Goal: Information Seeking & Learning: Learn about a topic

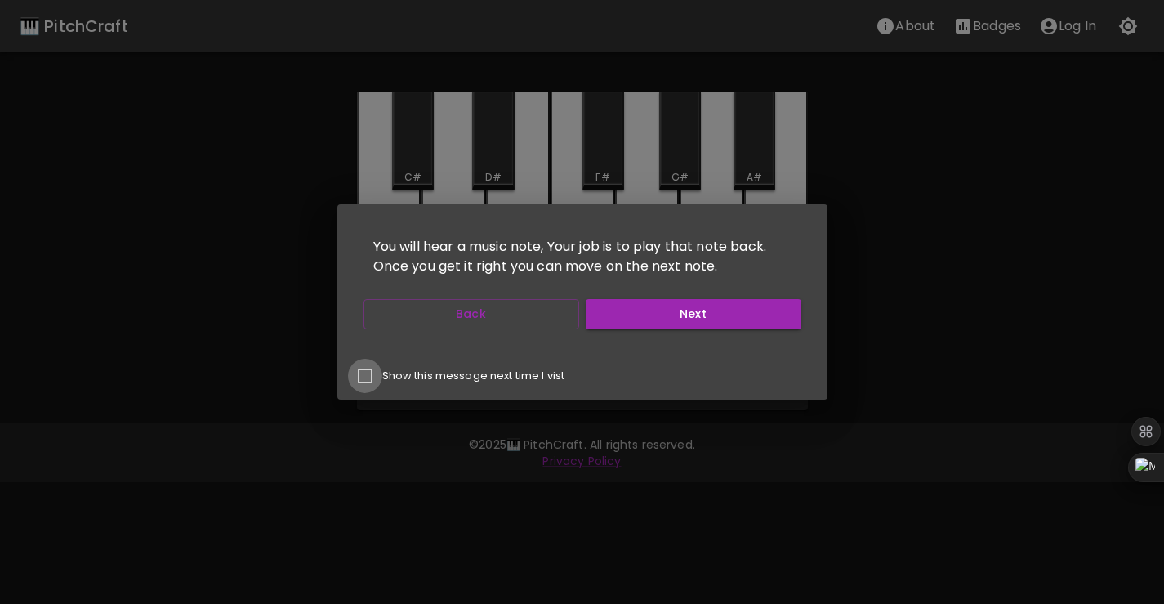
click at [364, 375] on input "Show this message next time I vist" at bounding box center [365, 376] width 34 height 34
checkbox input "true"
click at [678, 319] on button "Next" at bounding box center [694, 314] width 216 height 30
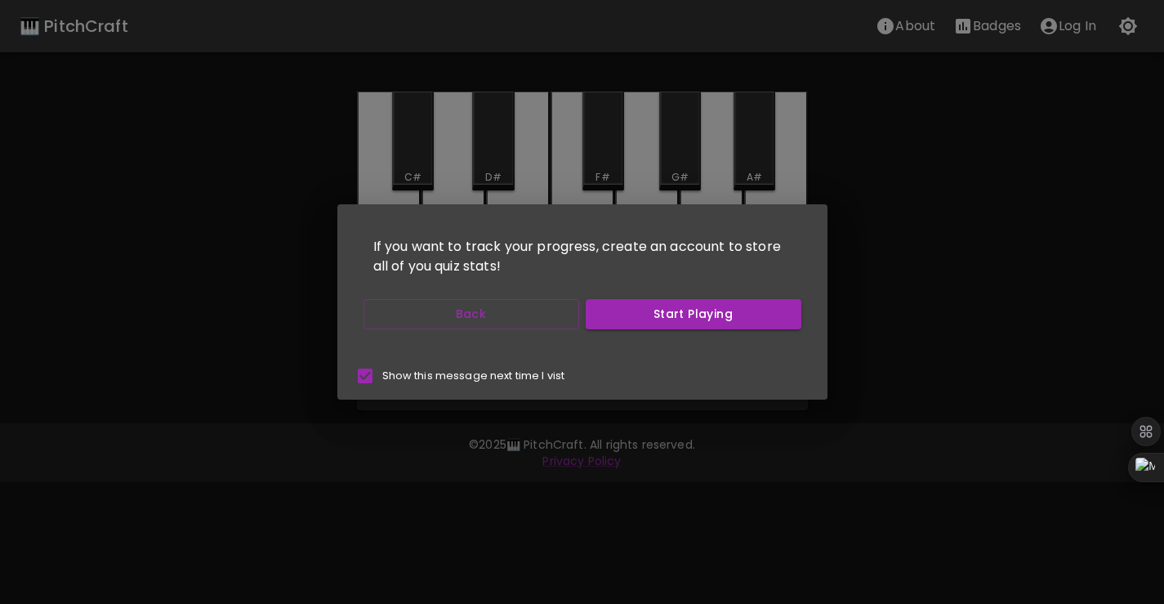
click at [678, 319] on button "Start Playing" at bounding box center [694, 314] width 216 height 30
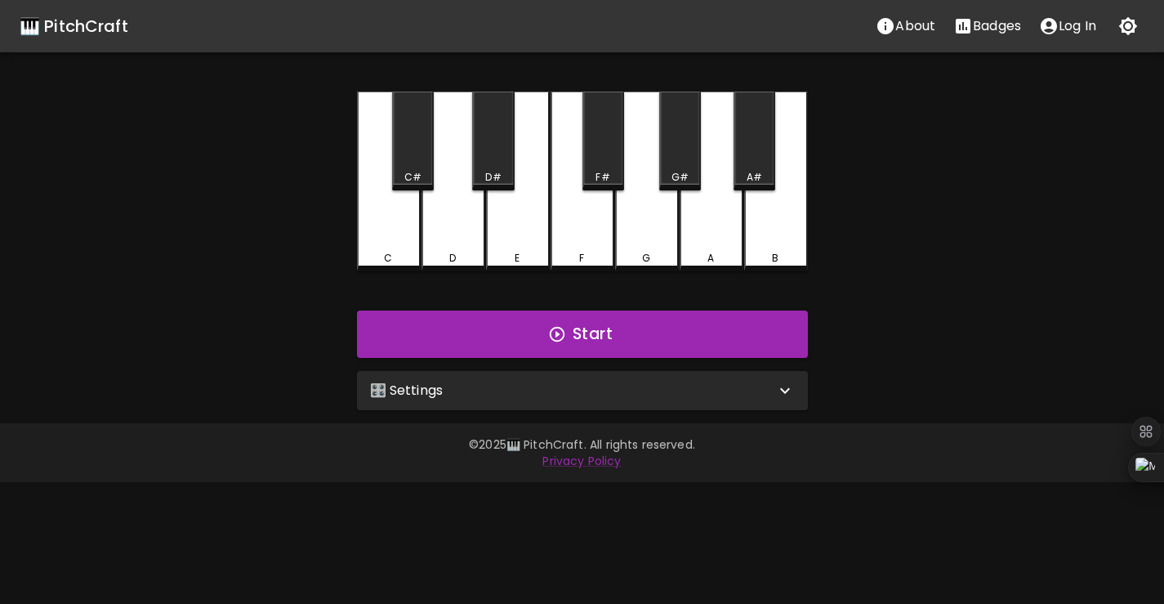
click at [678, 319] on button "Start Playing" at bounding box center [694, 314] width 216 height 30
click at [636, 393] on div "🎛️ Settings" at bounding box center [572, 391] width 405 height 20
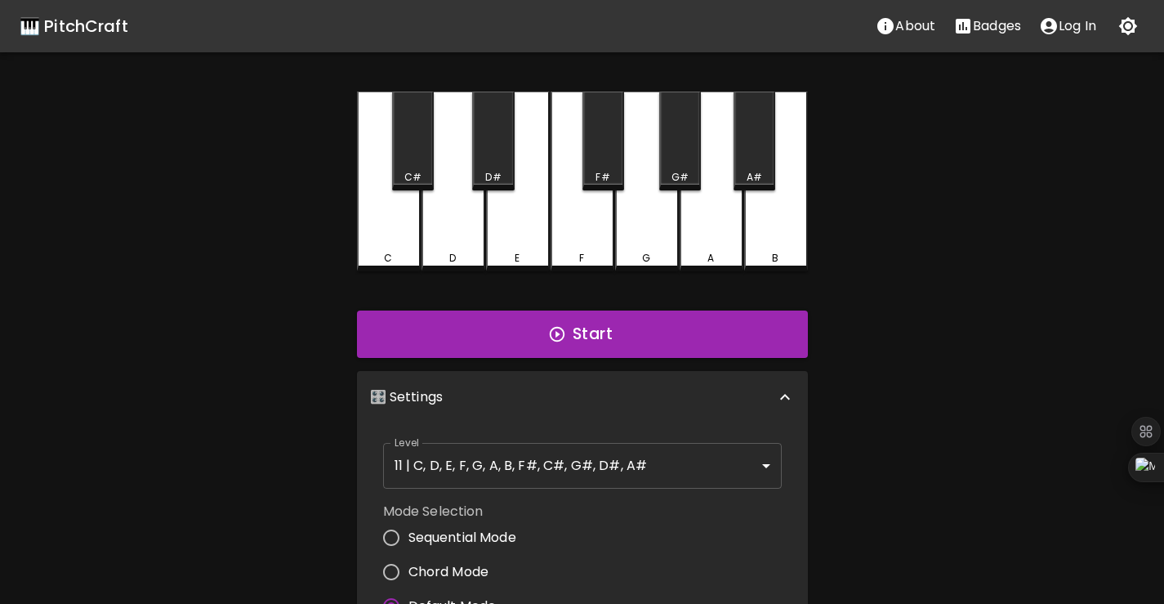
click at [463, 464] on body "🎹 PitchCraft About Badges Log In C C# D D# E F F# G G# A A# B Start 🎛️ Settings…" at bounding box center [582, 494] width 1164 height 989
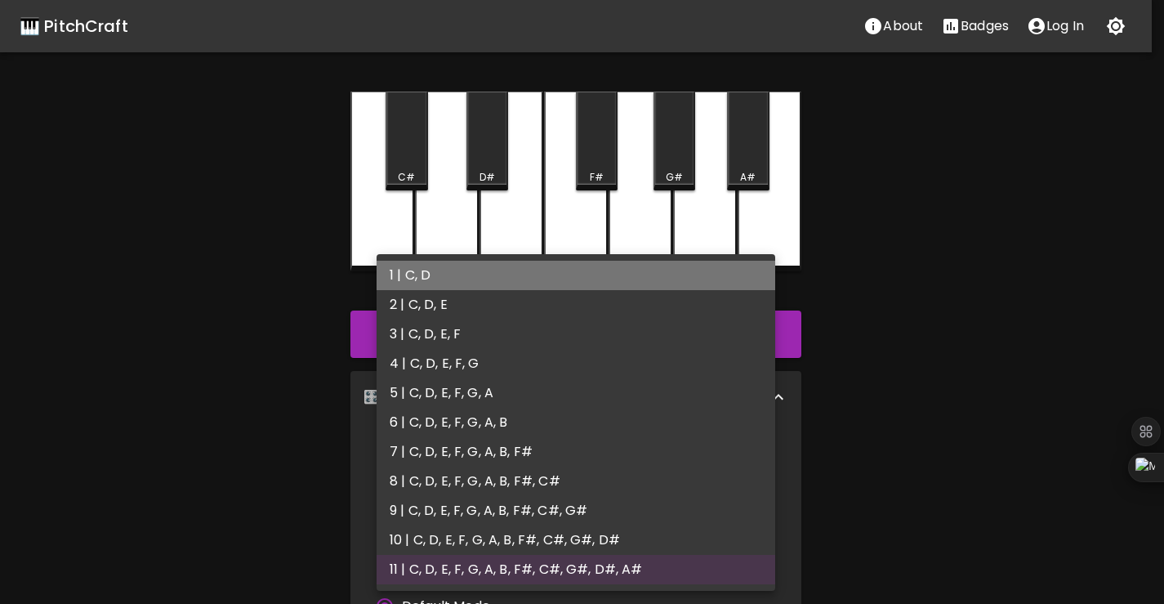
click at [459, 283] on li "1 | C, D" at bounding box center [576, 275] width 399 height 29
type input "1"
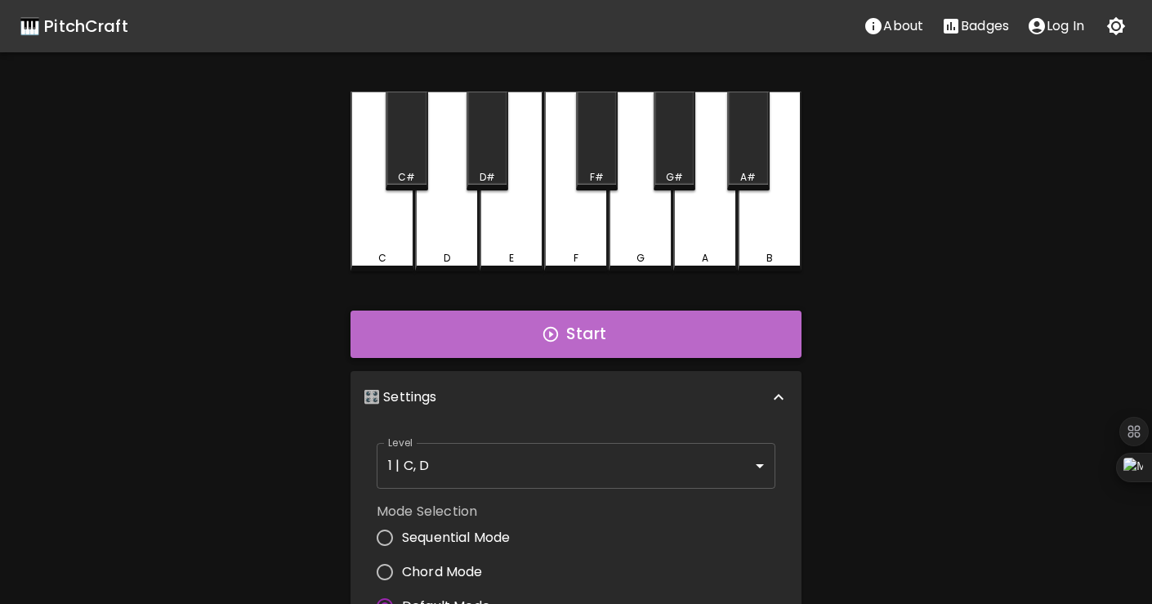
click at [547, 337] on icon "button" at bounding box center [551, 334] width 18 height 18
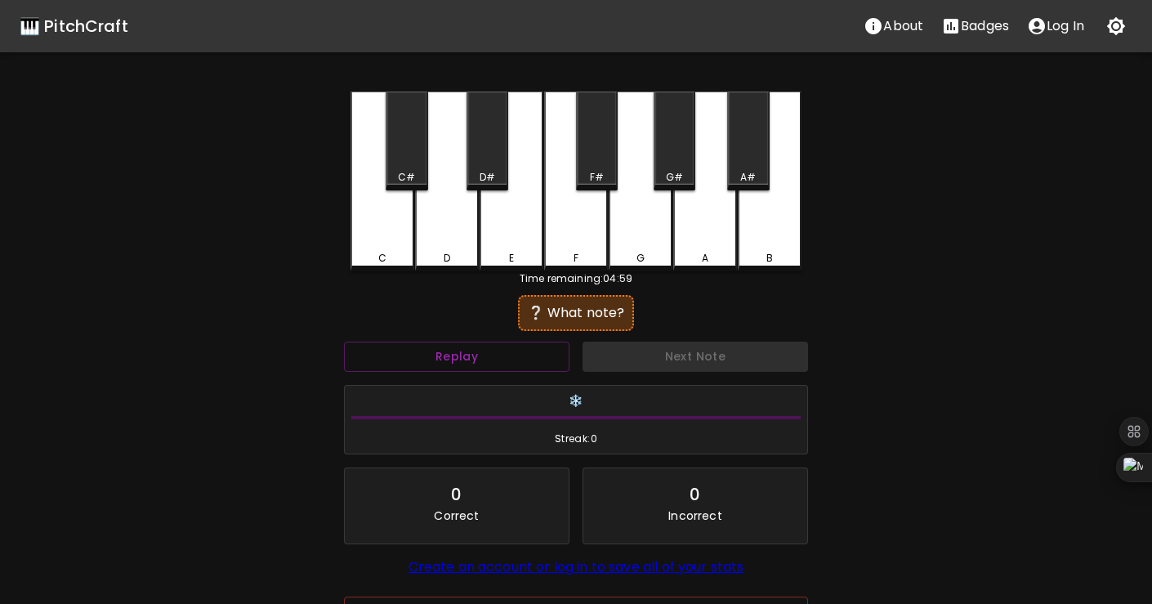
scroll to position [118, 0]
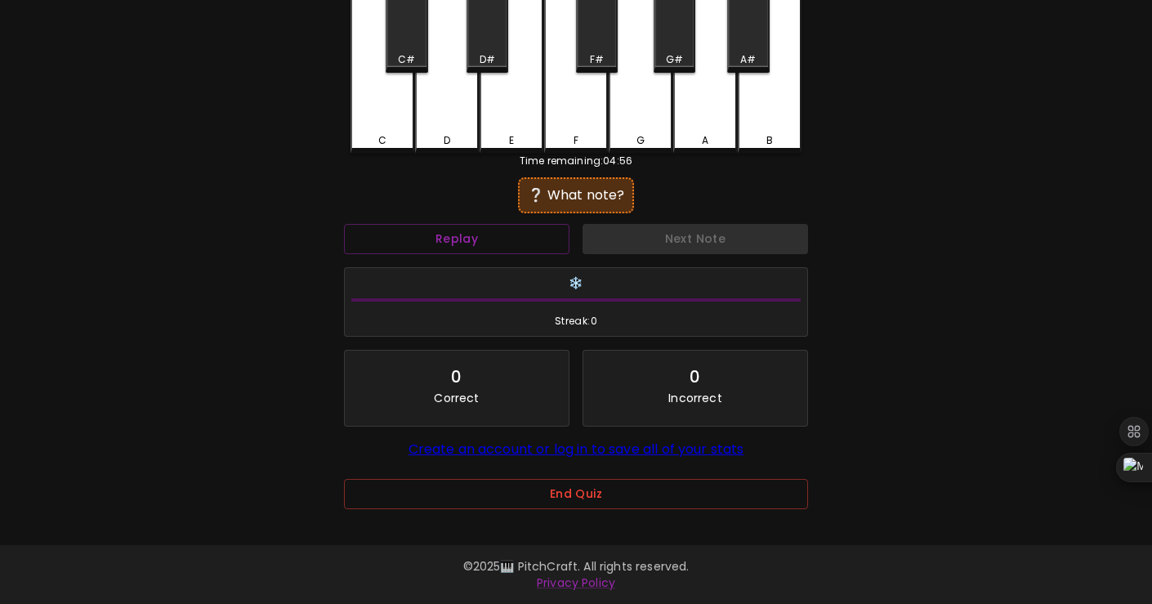
click at [395, 124] on div "C" at bounding box center [382, 64] width 64 height 180
click at [484, 238] on button "Replay" at bounding box center [456, 239] width 225 height 30
click at [493, 240] on button "Replay" at bounding box center [456, 239] width 225 height 30
click at [553, 485] on button "End Quiz" at bounding box center [576, 494] width 464 height 30
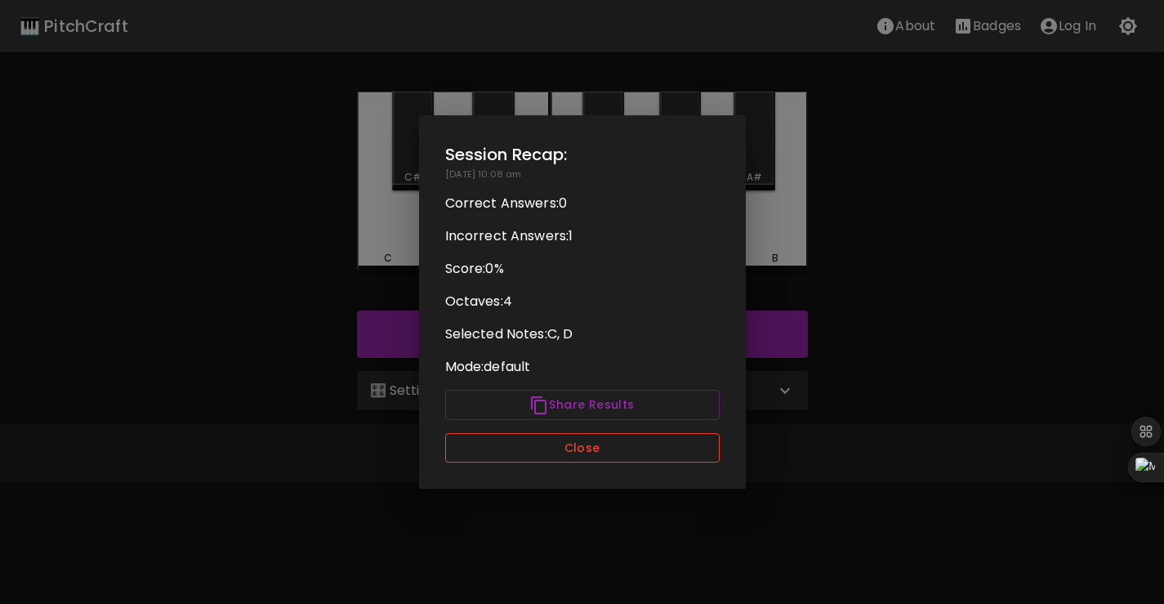
click at [575, 449] on button "Close" at bounding box center [582, 448] width 274 height 30
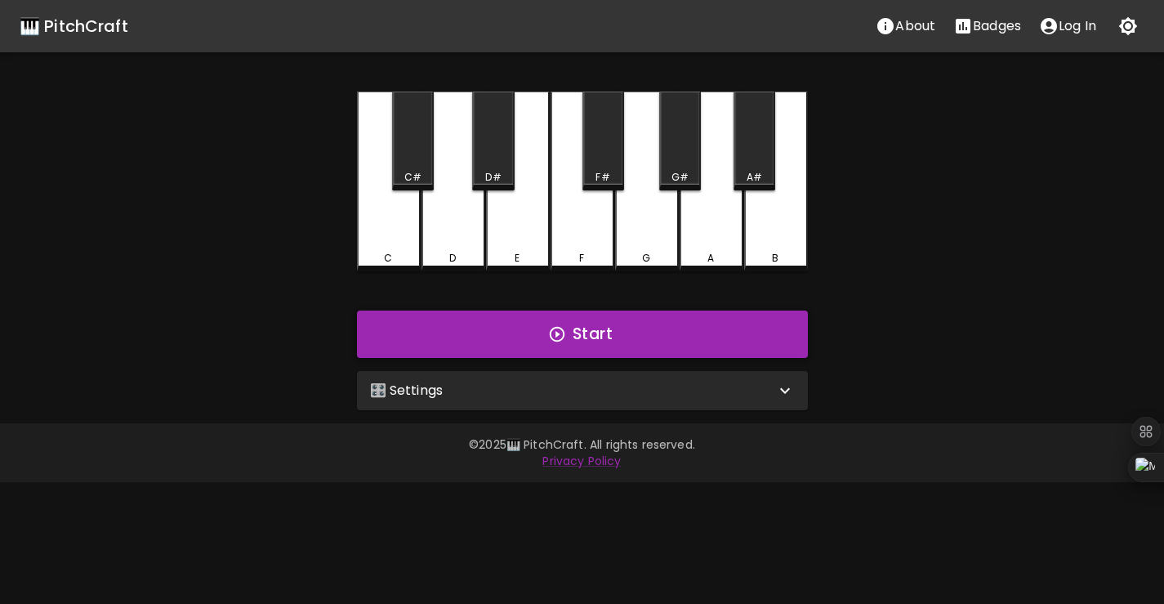
click at [514, 336] on button "Start" at bounding box center [582, 333] width 451 height 47
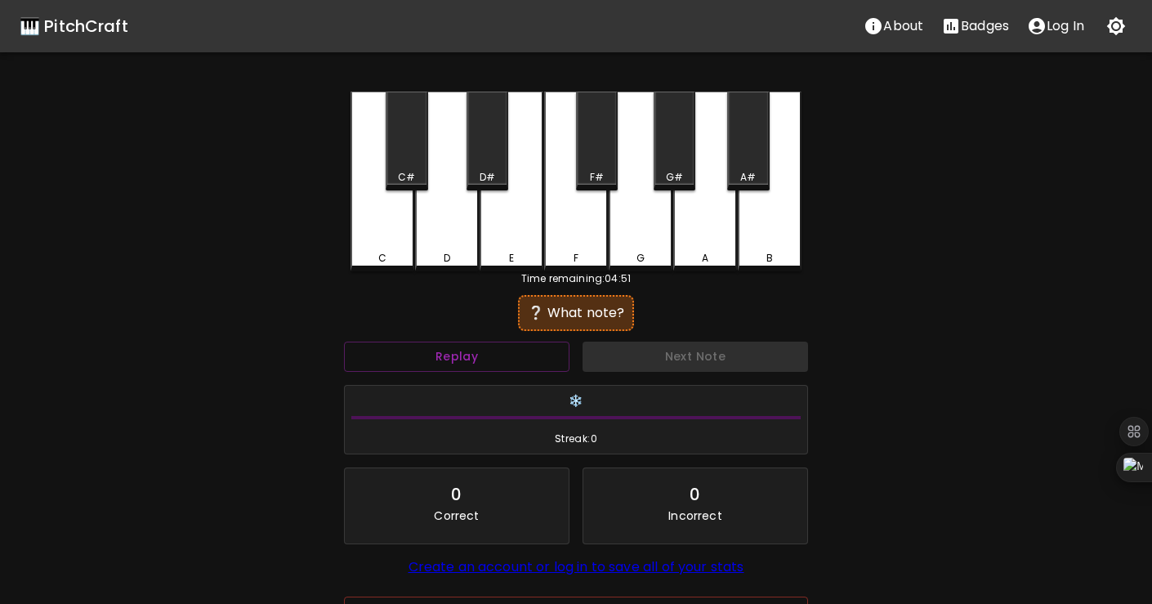
click at [376, 230] on div "C" at bounding box center [382, 181] width 64 height 180
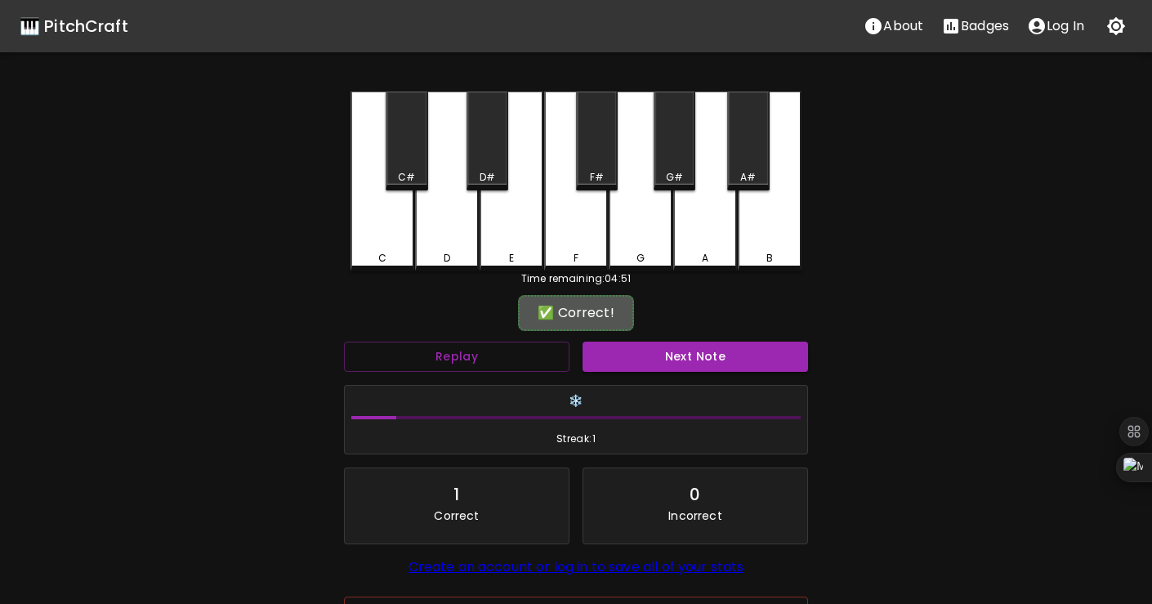
click at [643, 373] on div "Next Note" at bounding box center [695, 356] width 238 height 43
click at [644, 363] on button "Next Note" at bounding box center [694, 356] width 225 height 30
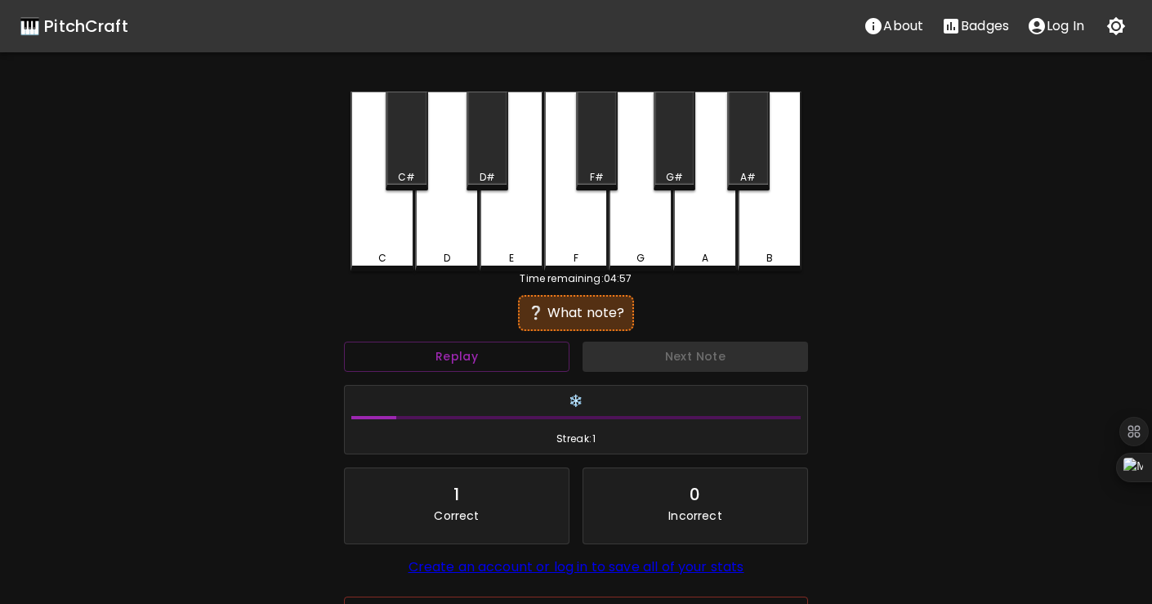
click at [386, 229] on div "C" at bounding box center [382, 181] width 64 height 180
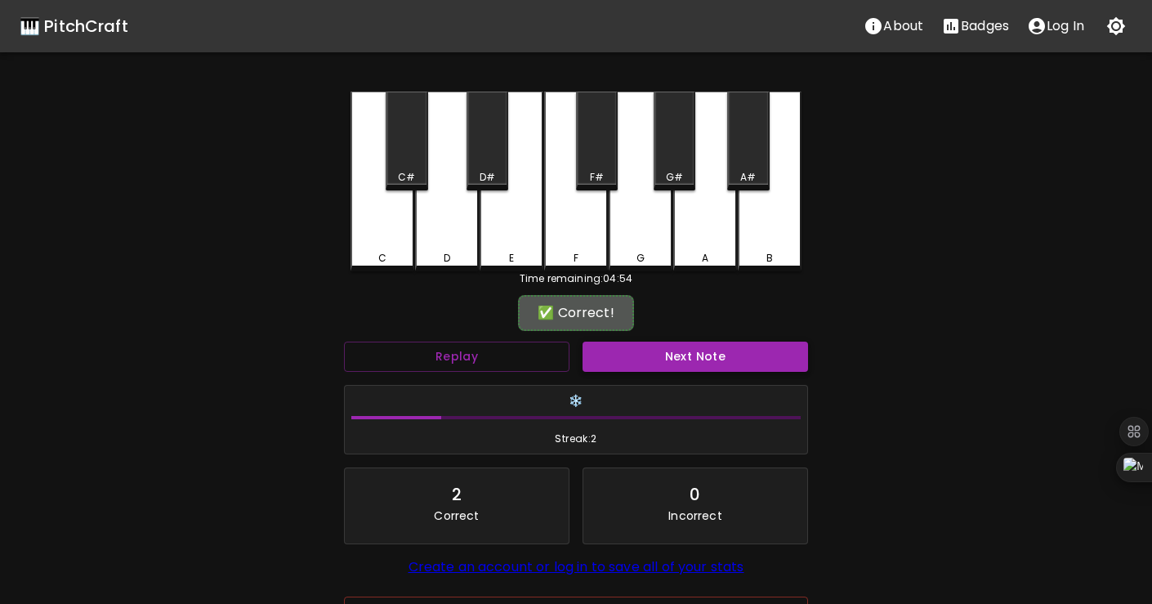
click at [693, 366] on button "Next Note" at bounding box center [694, 356] width 225 height 30
click at [689, 361] on button "Next Note" at bounding box center [694, 356] width 225 height 30
click at [689, 360] on button "Next Note" at bounding box center [694, 356] width 225 height 30
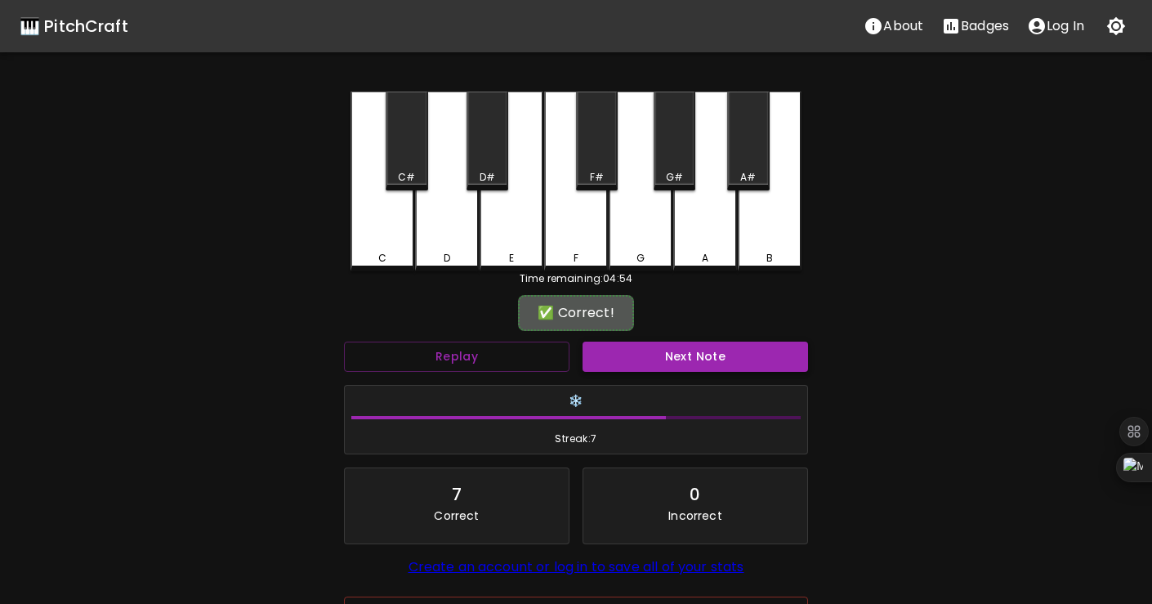
click at [689, 360] on button "Next Note" at bounding box center [694, 356] width 225 height 30
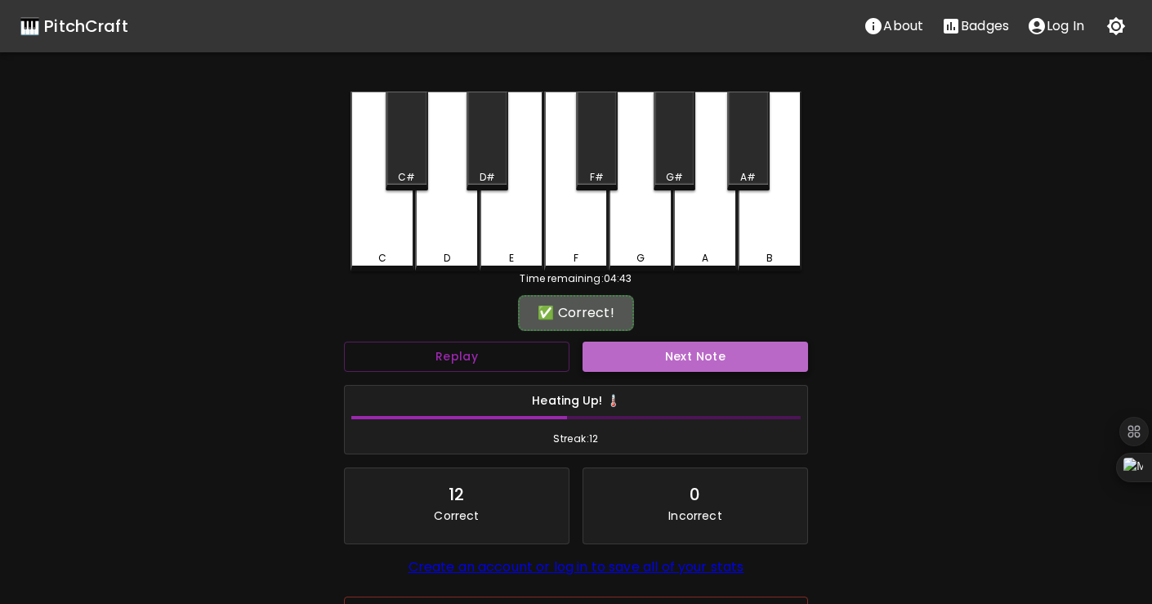
click at [689, 360] on button "Next Note" at bounding box center [694, 356] width 225 height 30
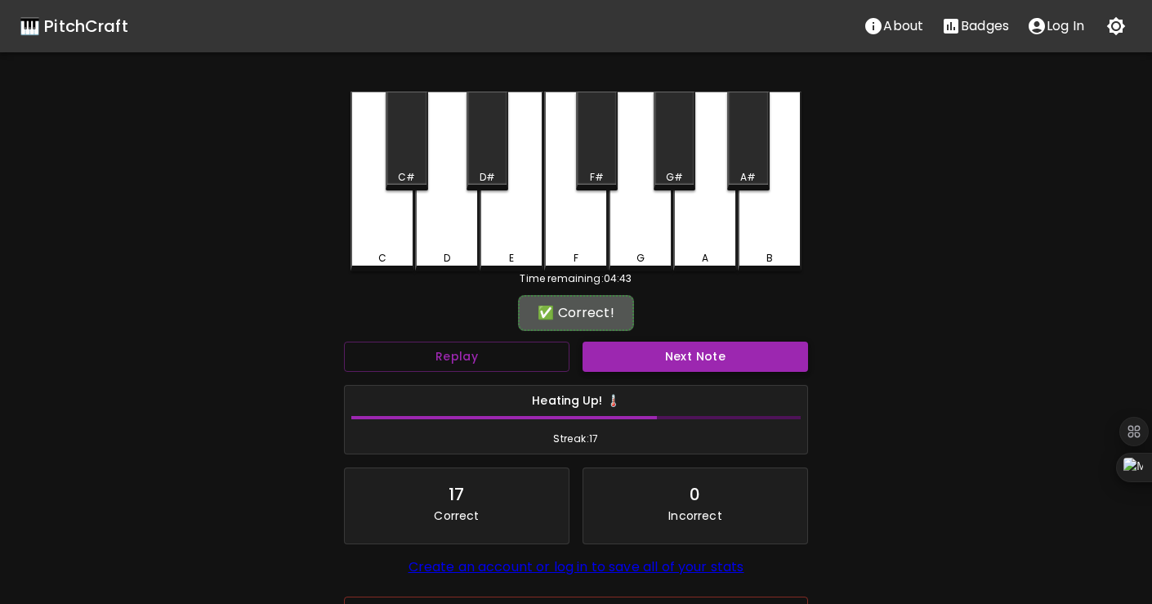
click at [689, 360] on button "Next Note" at bounding box center [694, 356] width 225 height 30
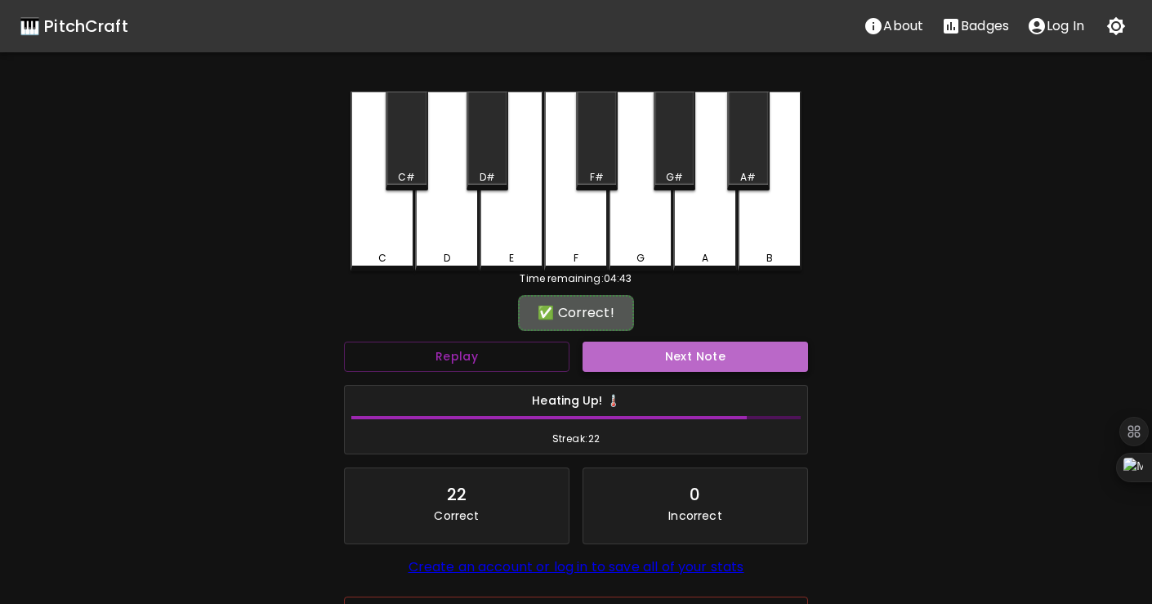
click at [689, 360] on button "Next Note" at bounding box center [694, 356] width 225 height 30
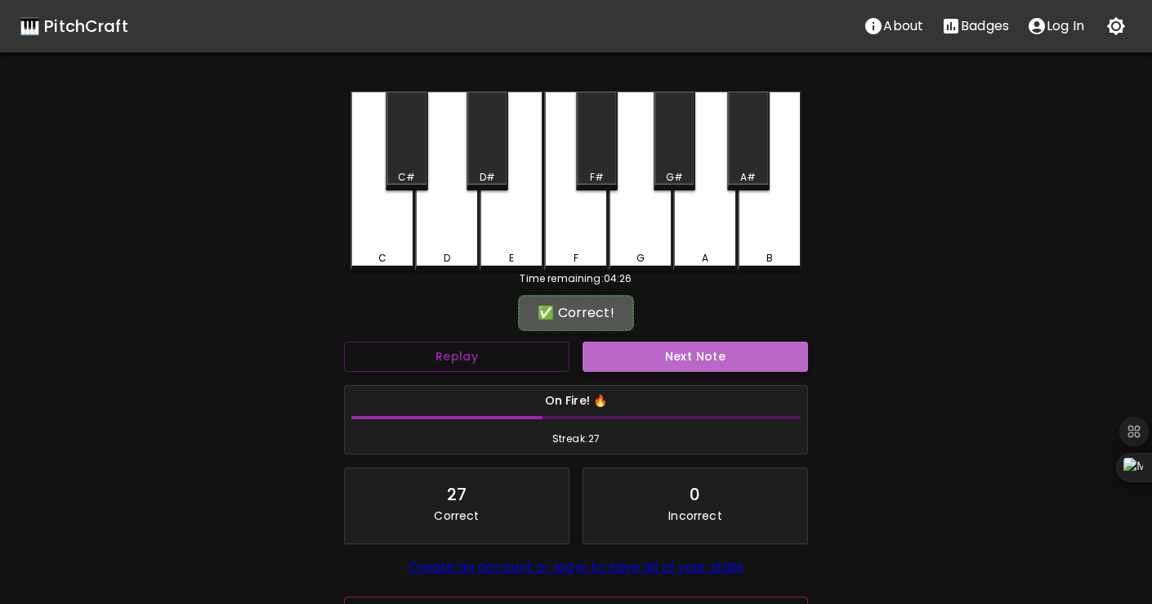
click at [689, 360] on button "Next Note" at bounding box center [694, 356] width 225 height 30
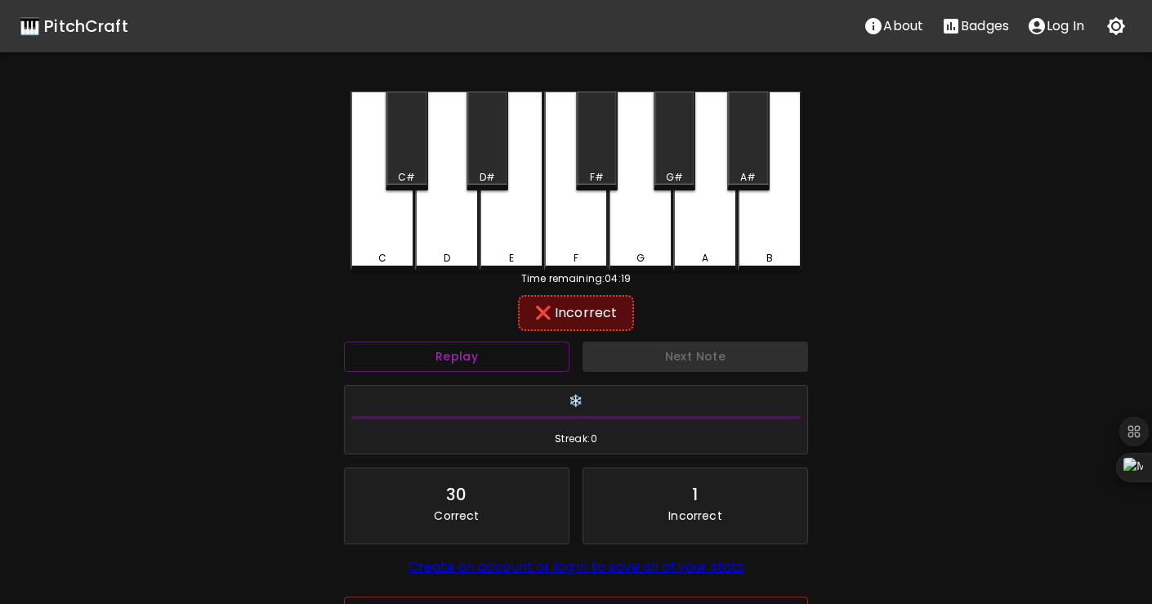
scroll to position [118, 0]
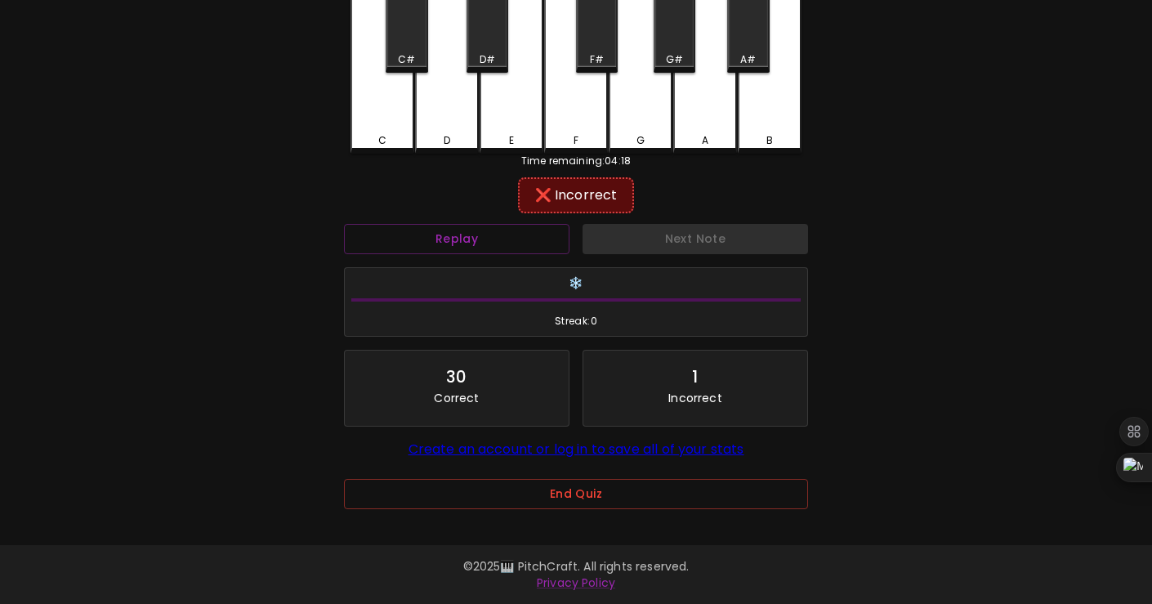
click at [591, 477] on div "End Quiz" at bounding box center [576, 498] width 464 height 79
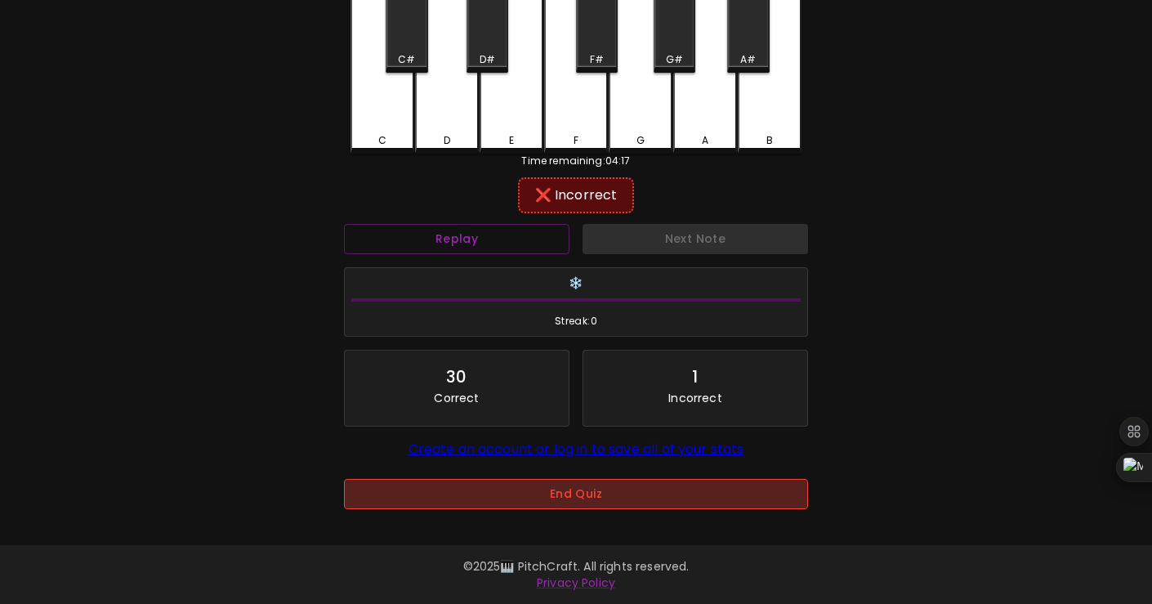
click at [593, 484] on button "End Quiz" at bounding box center [576, 494] width 464 height 30
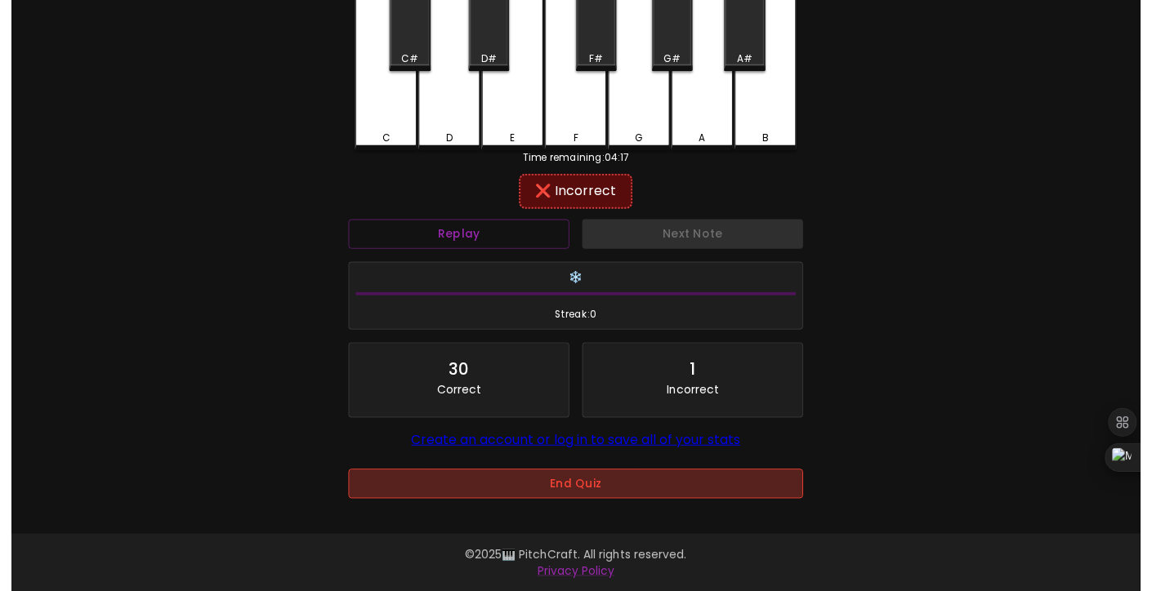
scroll to position [0, 0]
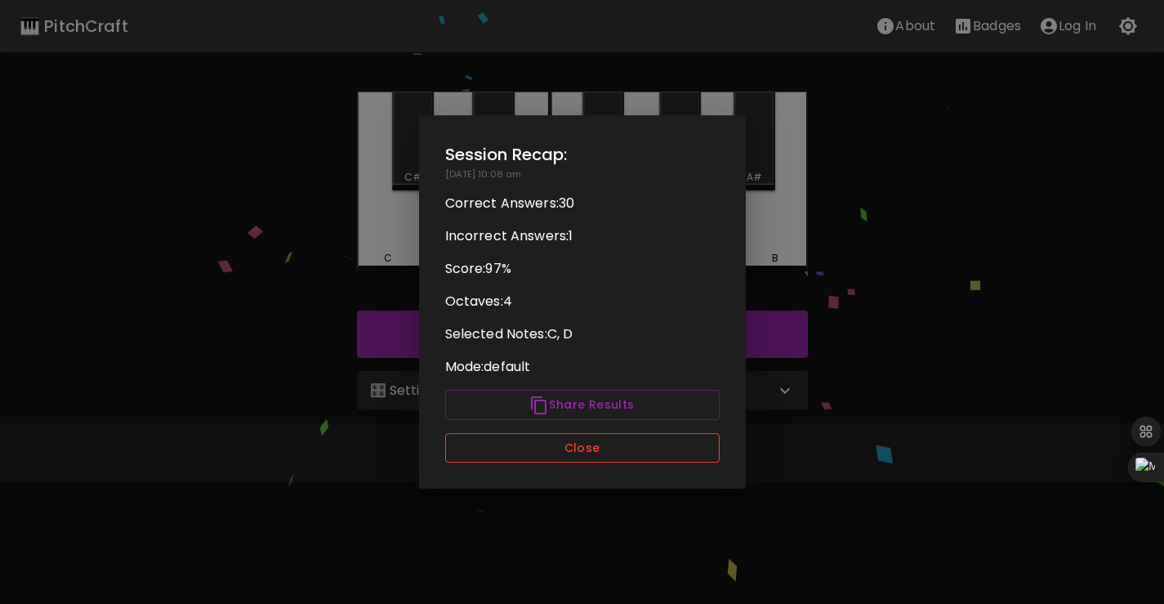
click at [606, 456] on button "Close" at bounding box center [582, 448] width 274 height 30
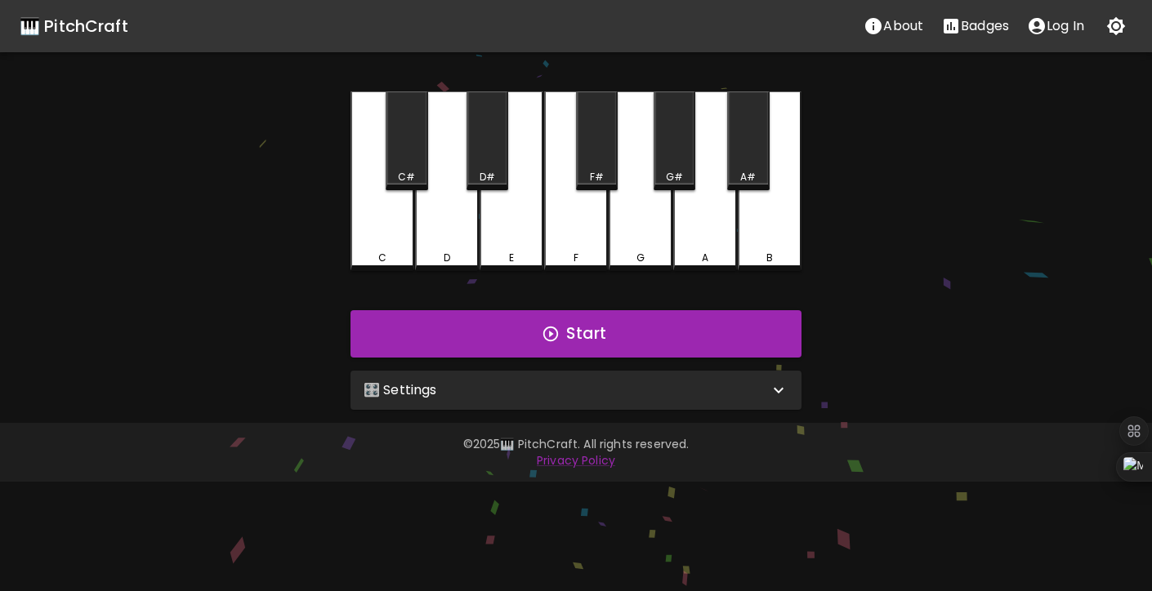
click at [536, 396] on div "🎛️ Settings" at bounding box center [565, 391] width 405 height 20
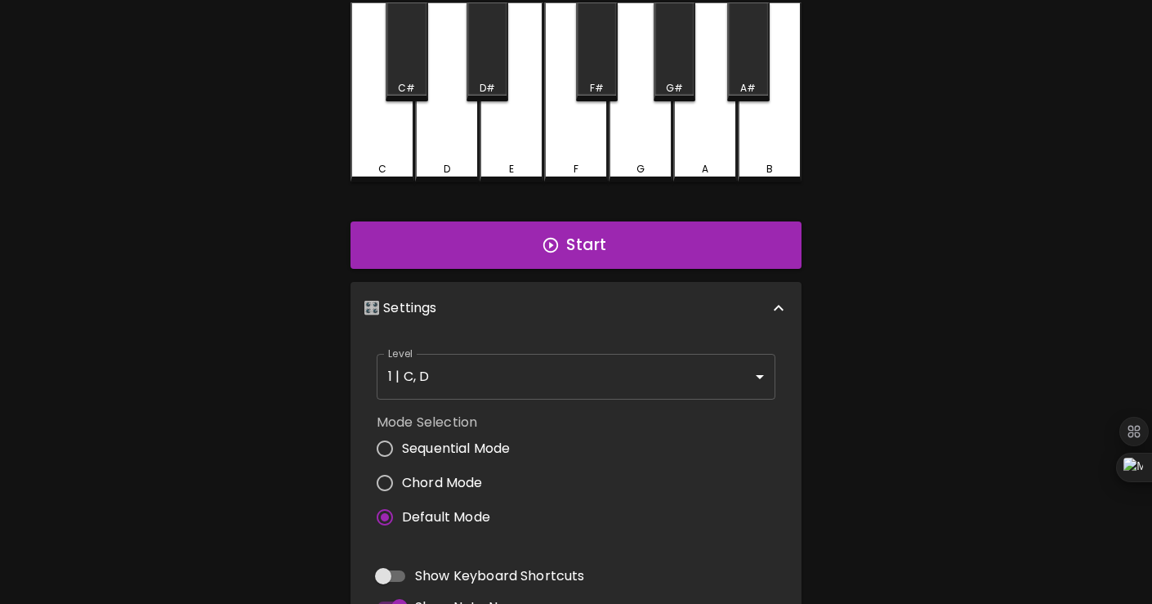
scroll to position [96, 0]
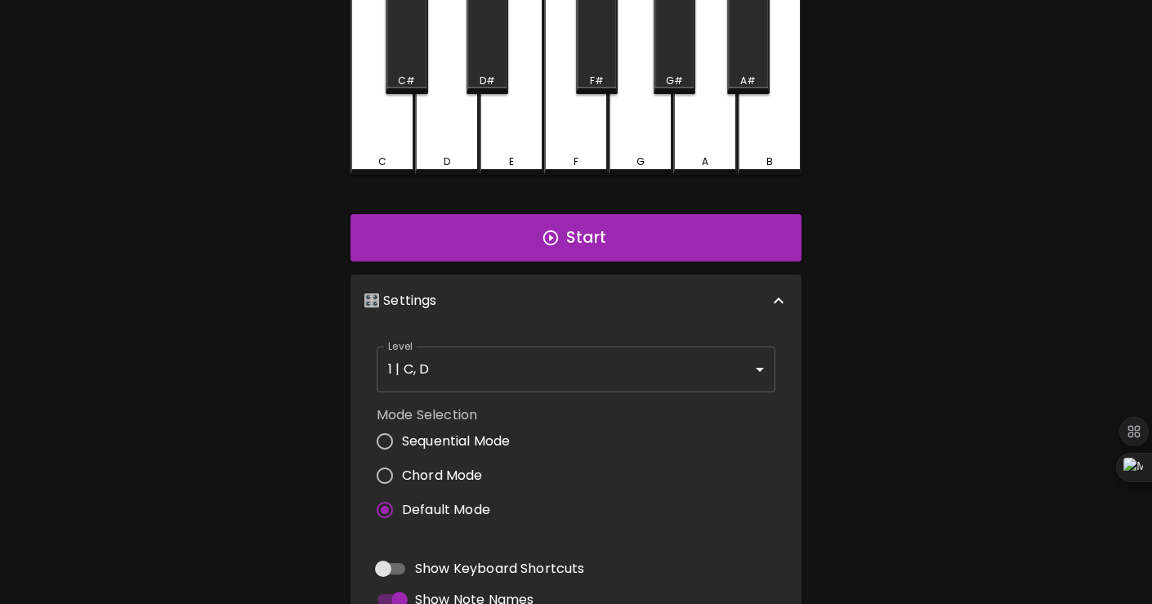
click at [443, 360] on body "🎹 PitchCraft About Badges Log In C C# D D# E F F# G G# A A# B Start 🎛️ Settings…" at bounding box center [576, 398] width 1152 height 989
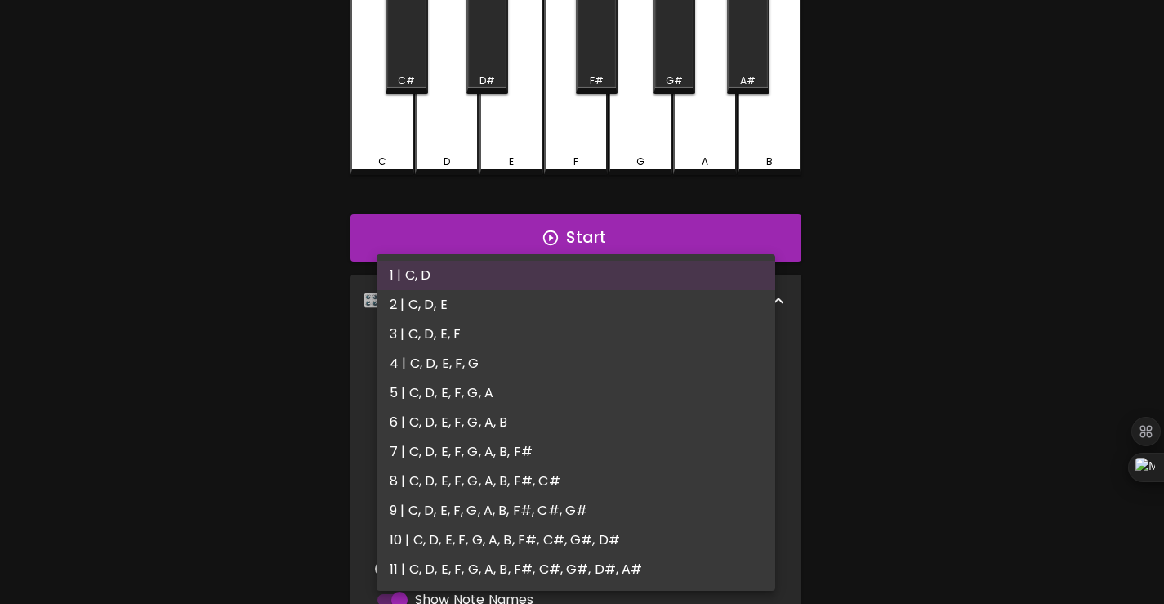
click at [456, 314] on li "2 | C, D, E" at bounding box center [576, 304] width 399 height 29
type input "3"
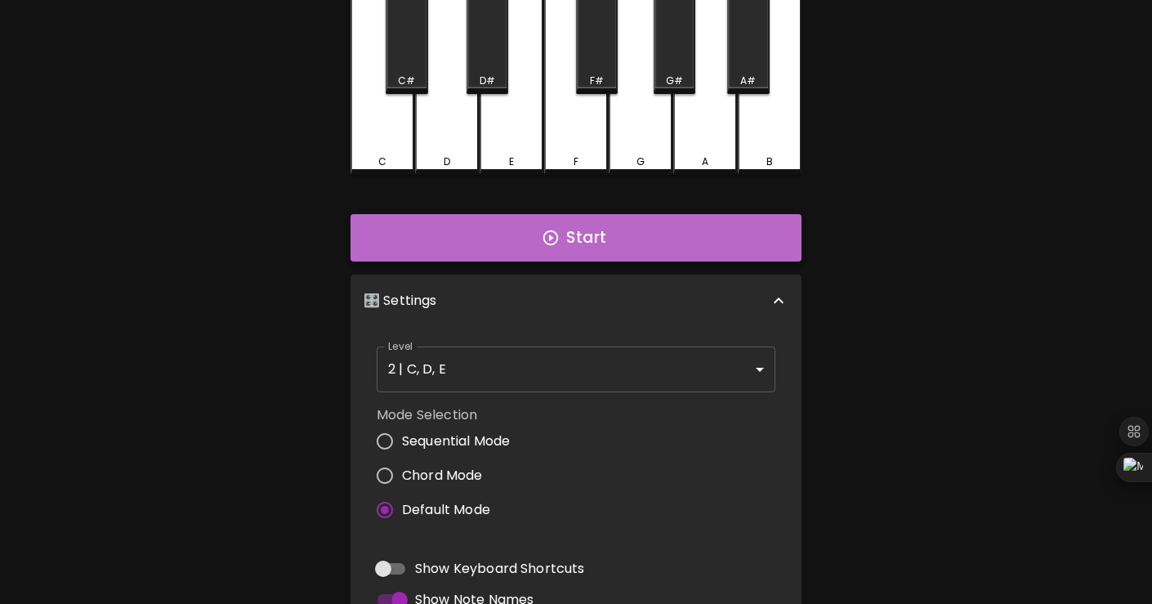
click at [519, 253] on button "Start" at bounding box center [575, 237] width 451 height 47
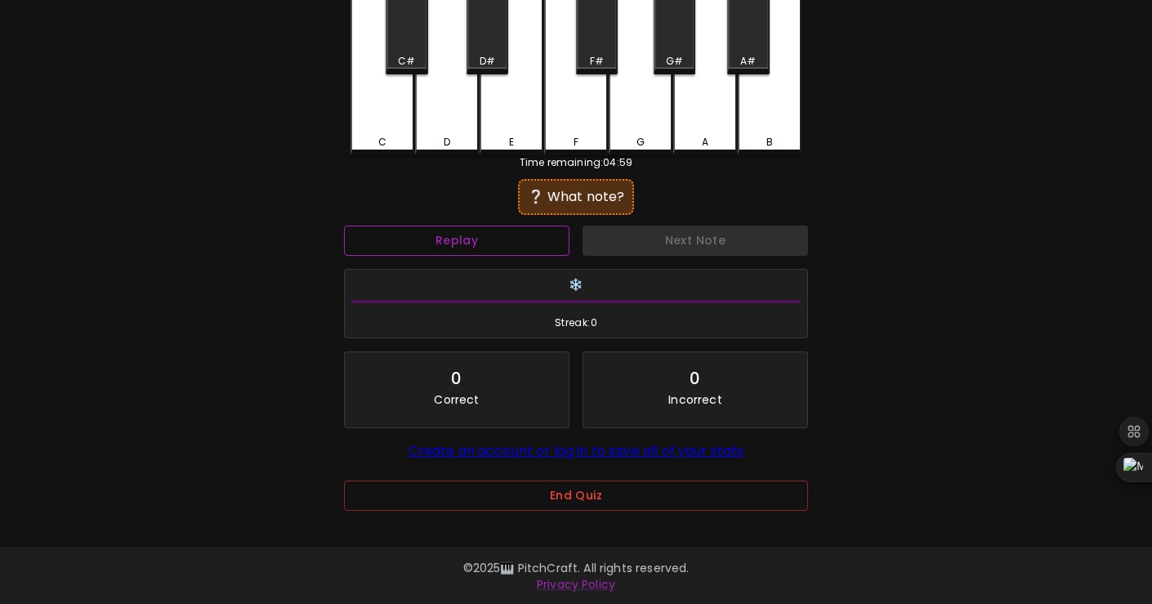
scroll to position [118, 0]
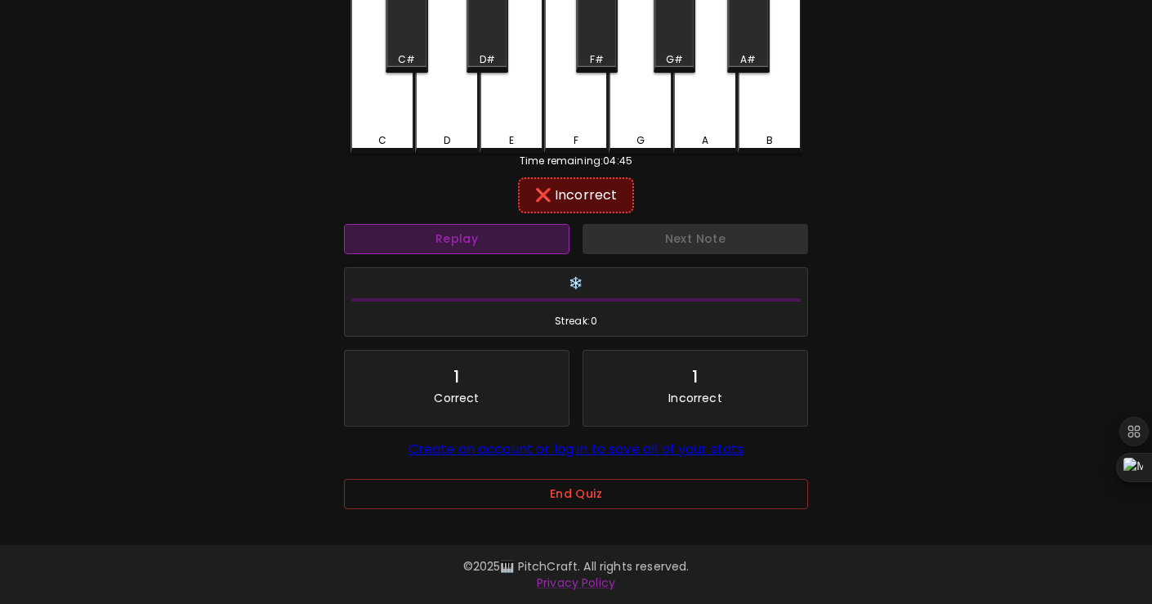
click at [540, 244] on button "Replay" at bounding box center [456, 239] width 225 height 30
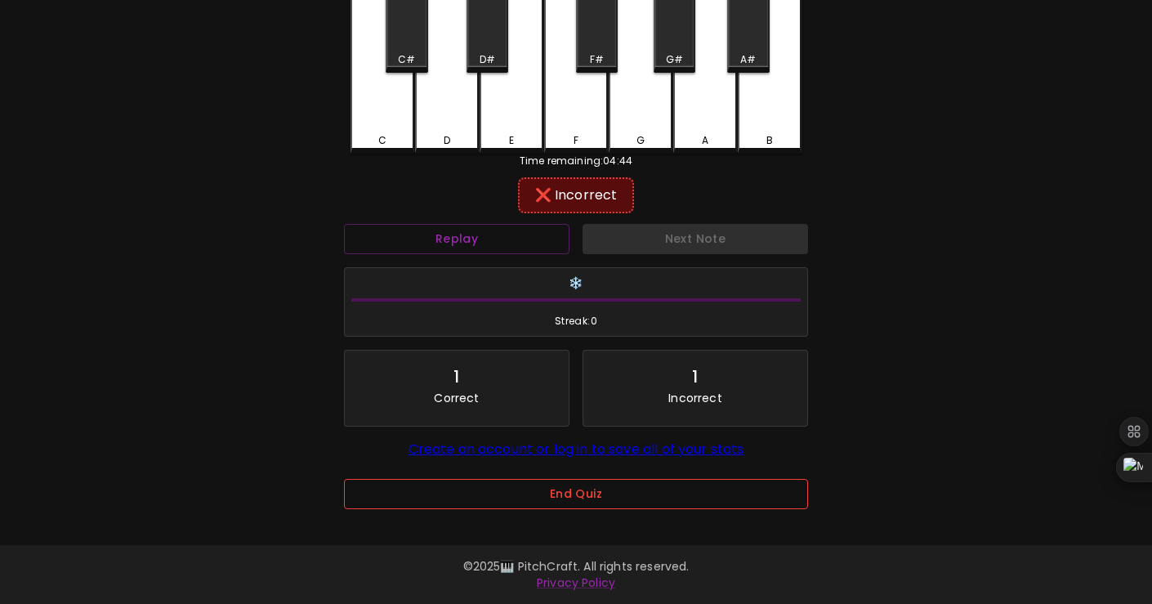
click at [564, 495] on button "End Quiz" at bounding box center [576, 494] width 464 height 30
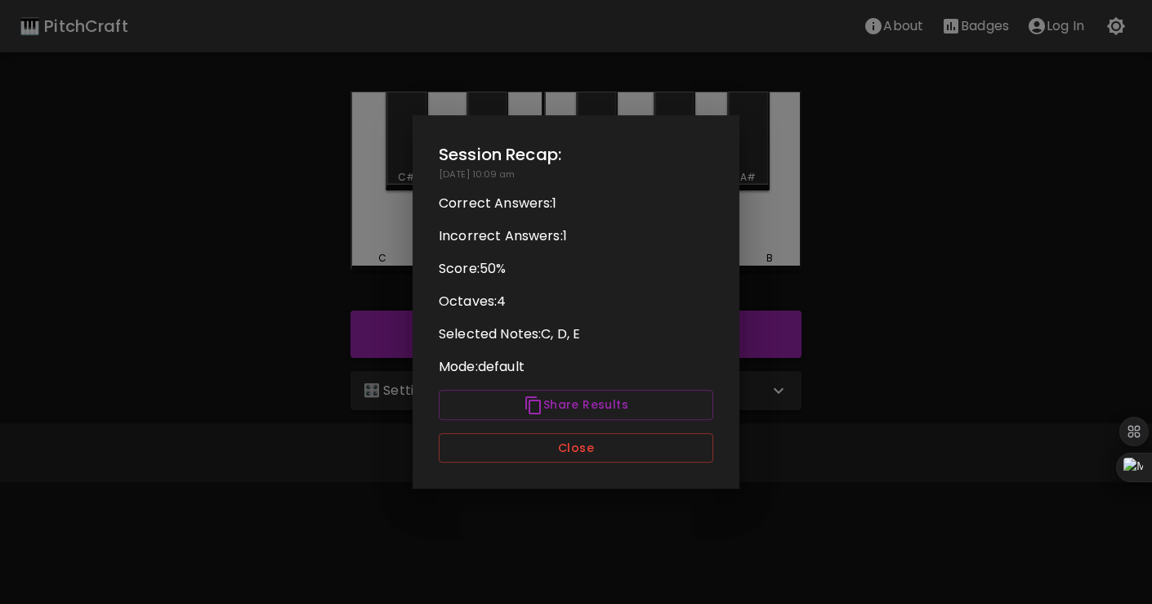
scroll to position [0, 0]
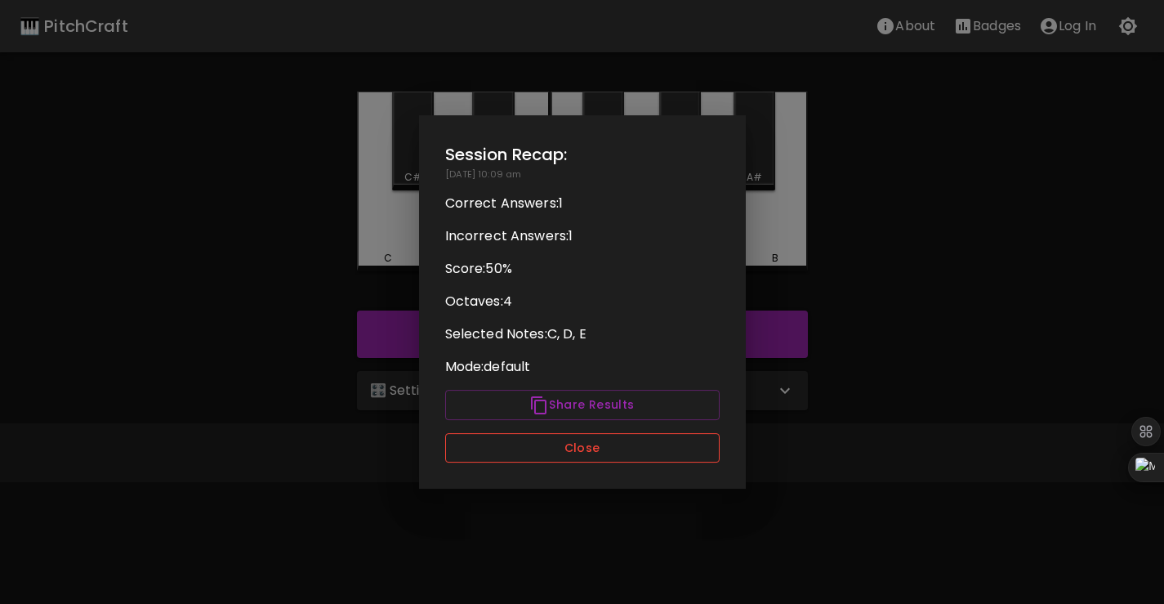
click at [585, 452] on button "Close" at bounding box center [582, 448] width 274 height 30
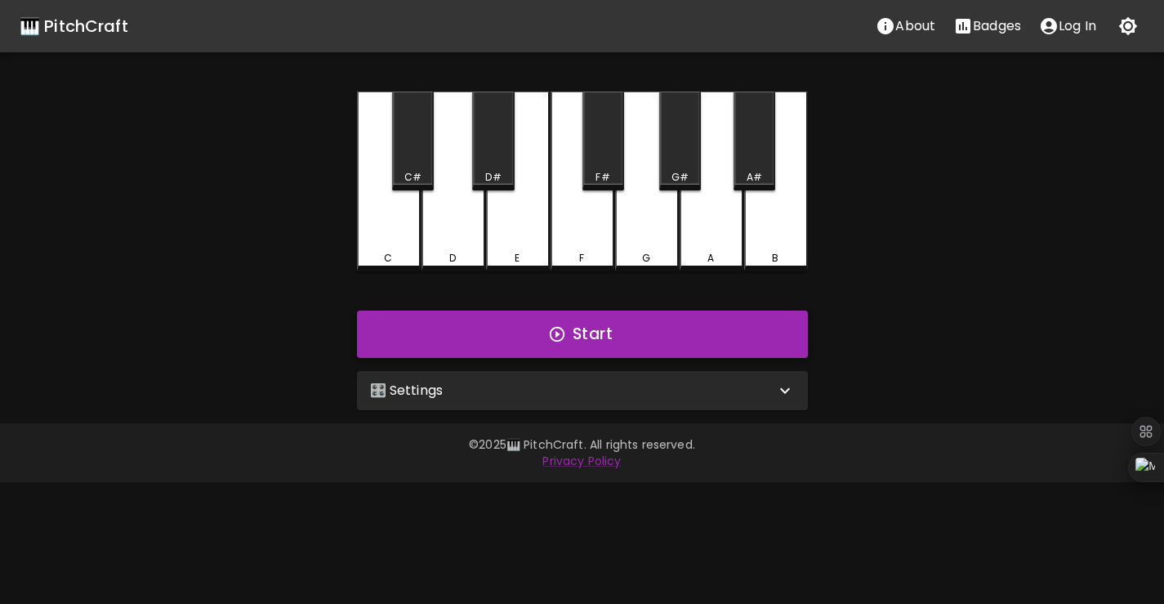
click at [545, 334] on button "Start" at bounding box center [582, 333] width 451 height 47
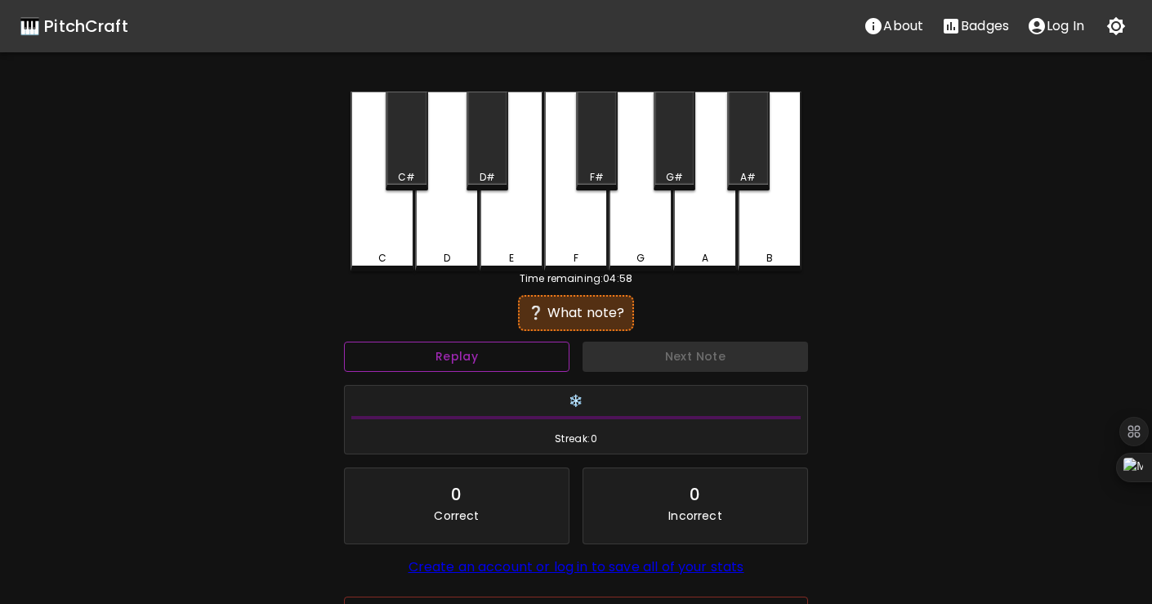
click at [536, 366] on button "Replay" at bounding box center [456, 356] width 225 height 30
click at [344, 341] on button "Replay" at bounding box center [456, 356] width 225 height 30
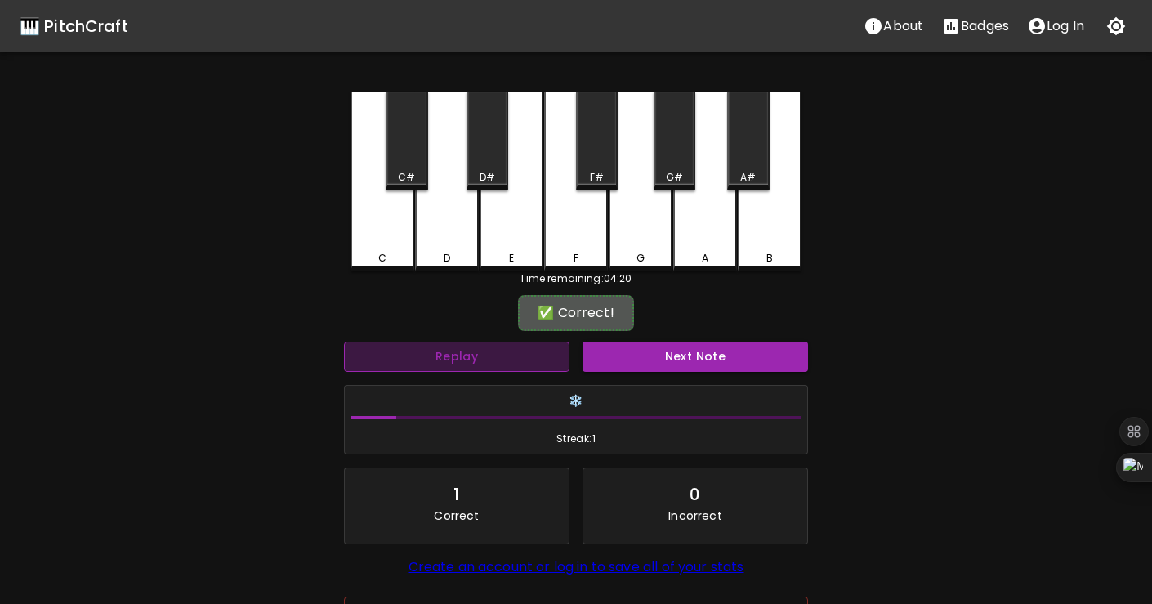
click at [483, 350] on button "Replay" at bounding box center [456, 356] width 225 height 30
click at [484, 350] on button "Replay" at bounding box center [456, 356] width 225 height 30
click at [622, 350] on button "Next Note" at bounding box center [694, 356] width 225 height 30
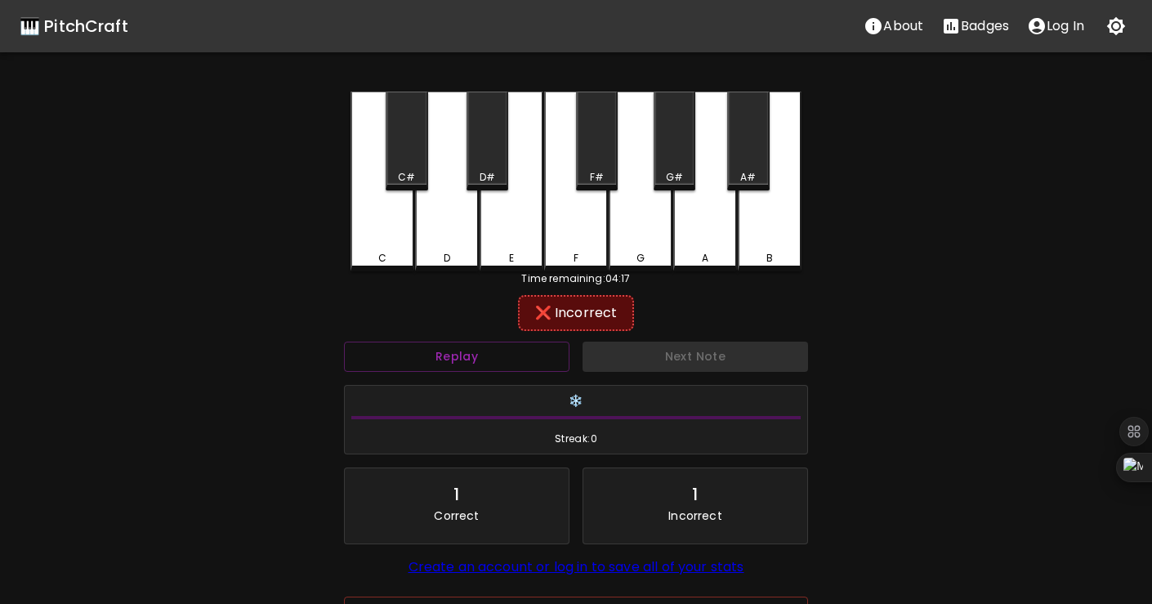
click at [620, 354] on div "Next Note" at bounding box center [695, 356] width 238 height 43
click at [506, 359] on button "Replay" at bounding box center [456, 356] width 225 height 30
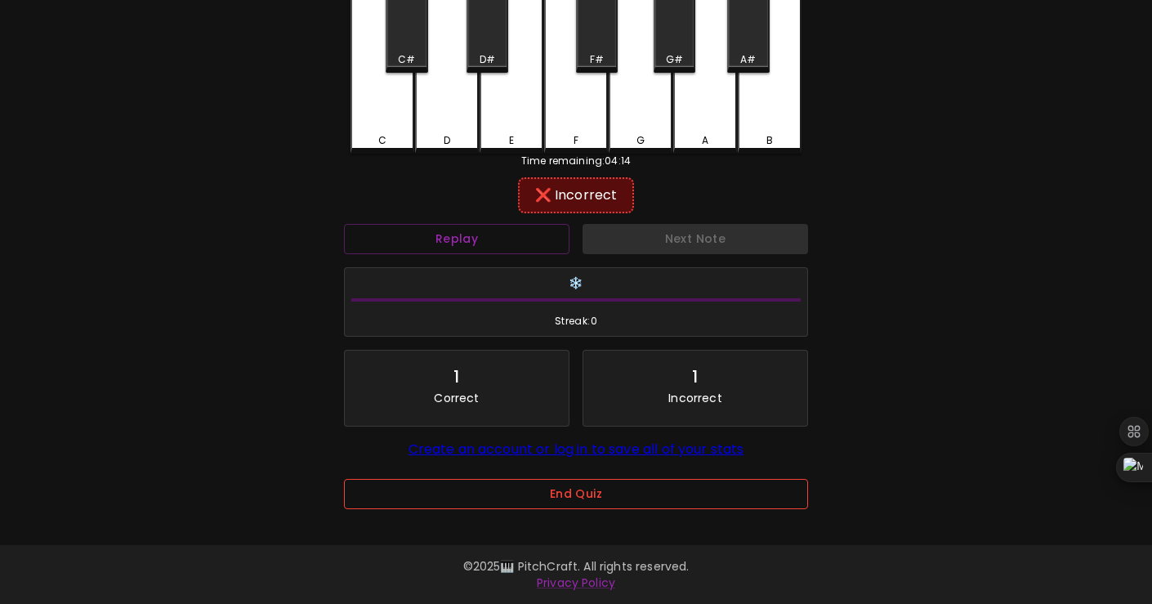
click at [574, 493] on button "End Quiz" at bounding box center [576, 494] width 464 height 30
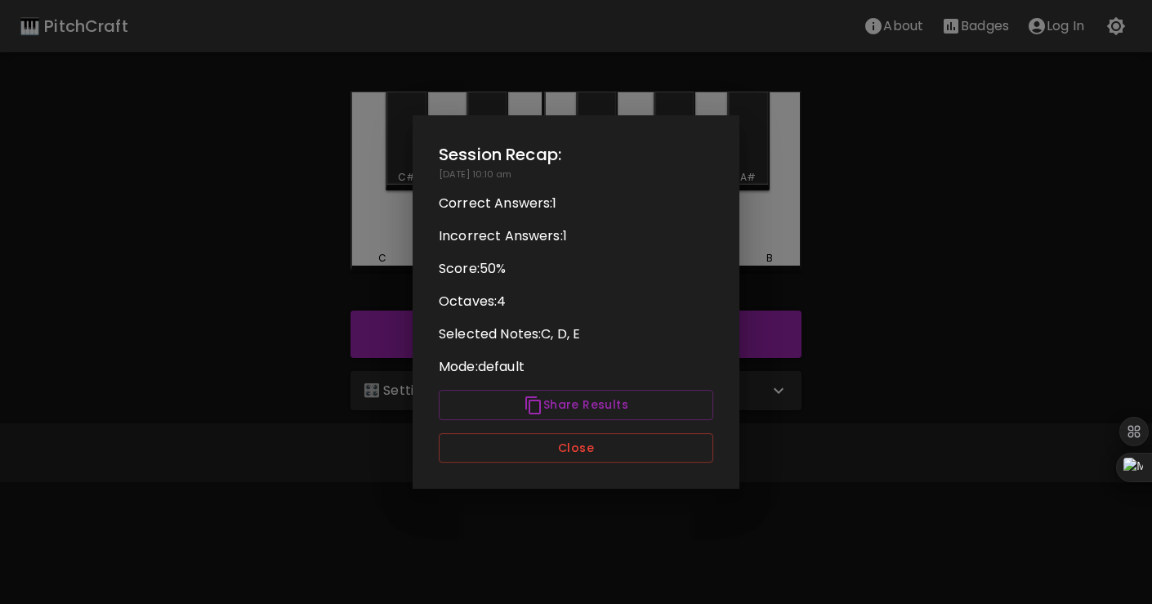
scroll to position [0, 0]
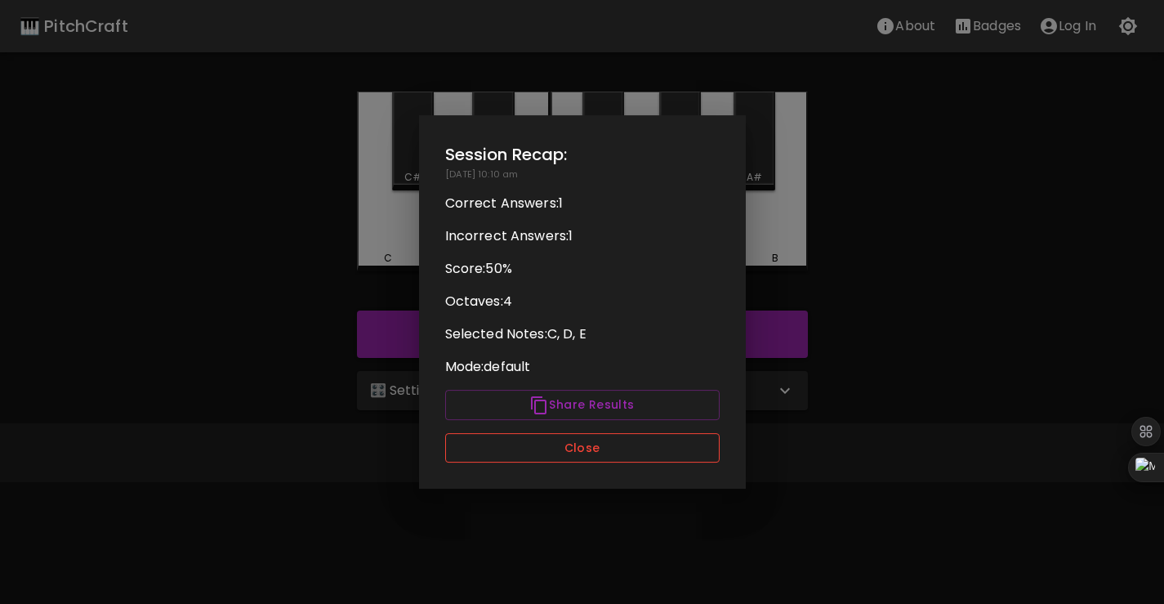
click at [704, 443] on button "Close" at bounding box center [582, 448] width 274 height 30
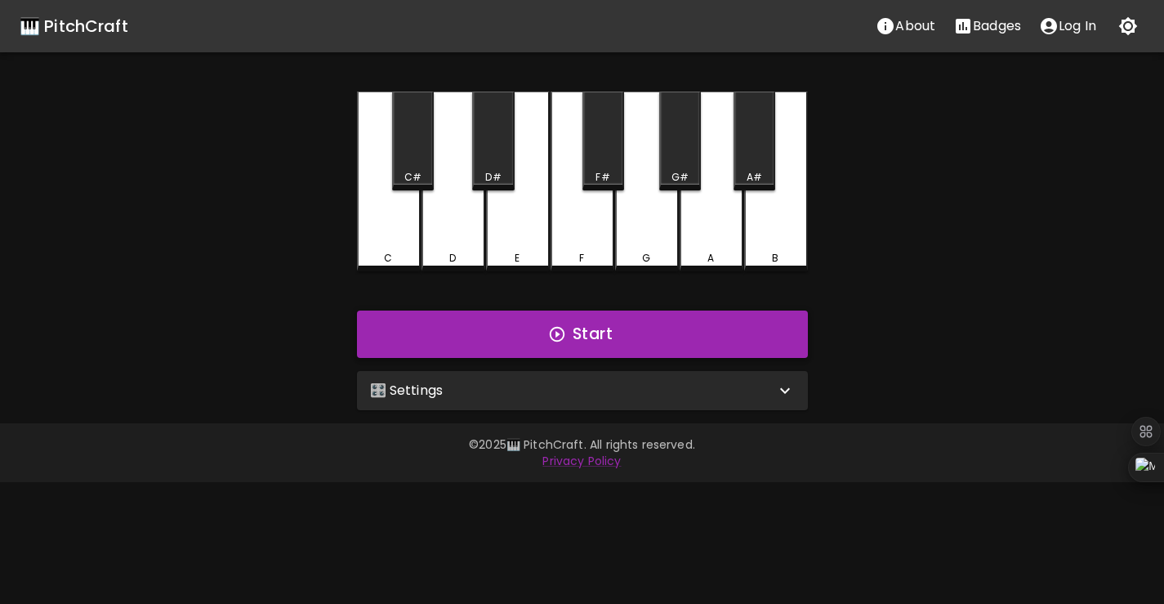
click at [680, 332] on button "Start" at bounding box center [582, 333] width 451 height 47
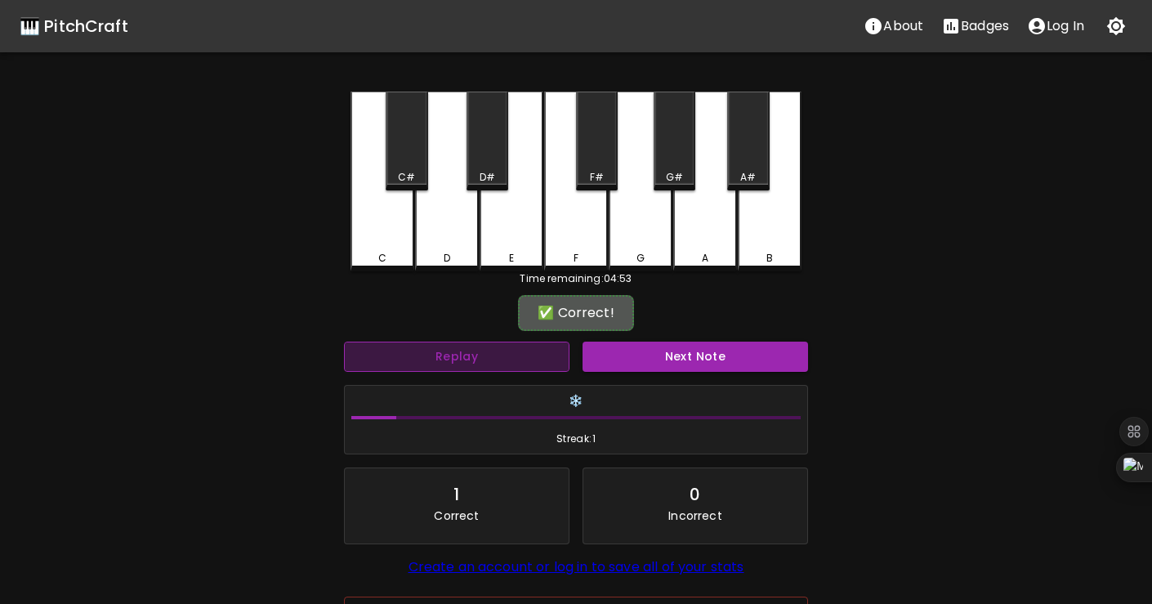
click at [526, 355] on button "Replay" at bounding box center [456, 356] width 225 height 30
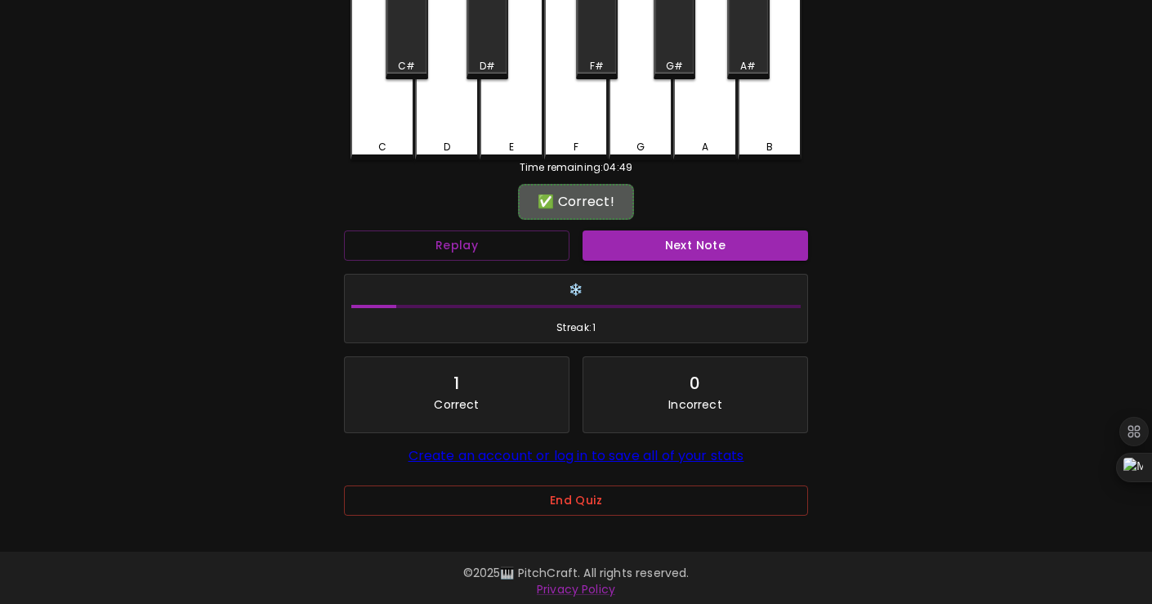
scroll to position [118, 0]
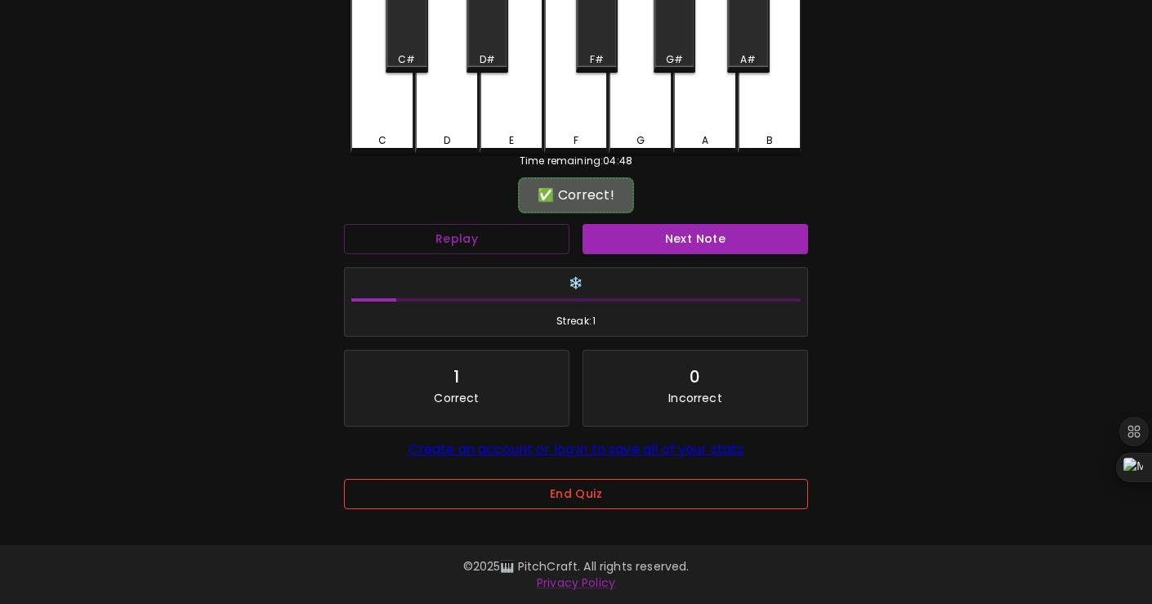
click at [559, 485] on button "End Quiz" at bounding box center [576, 494] width 464 height 30
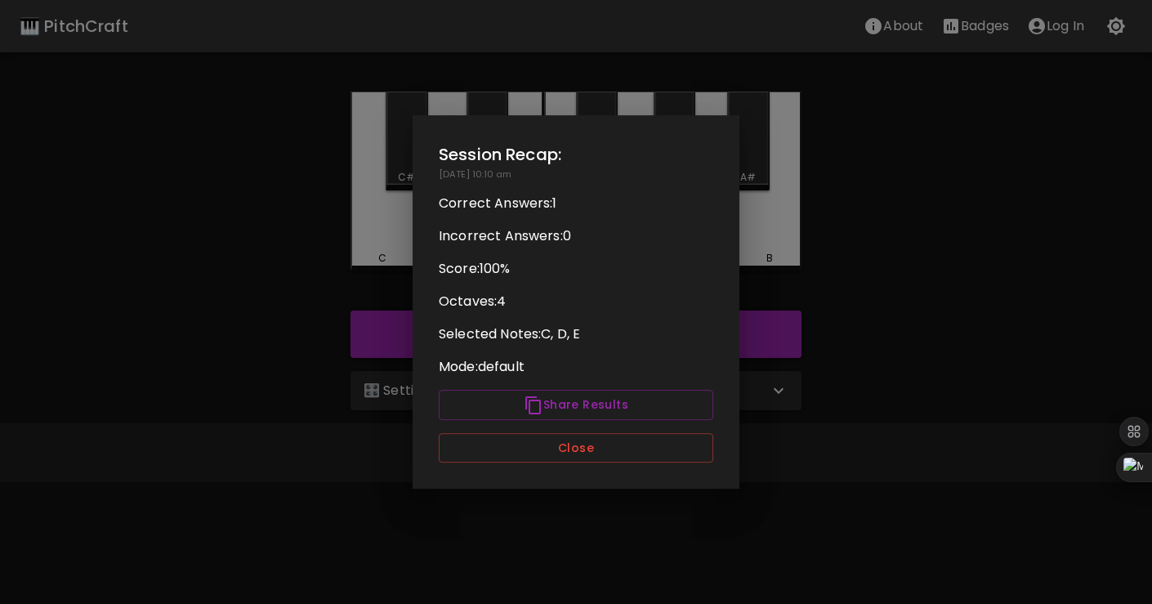
scroll to position [0, 0]
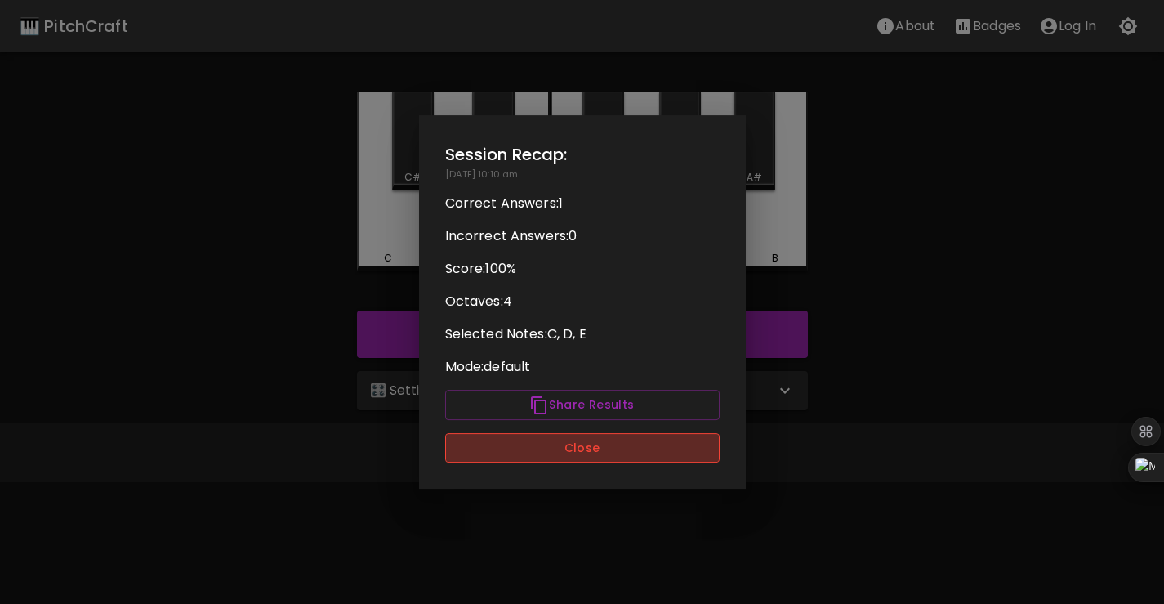
click at [612, 441] on button "Close" at bounding box center [582, 448] width 274 height 30
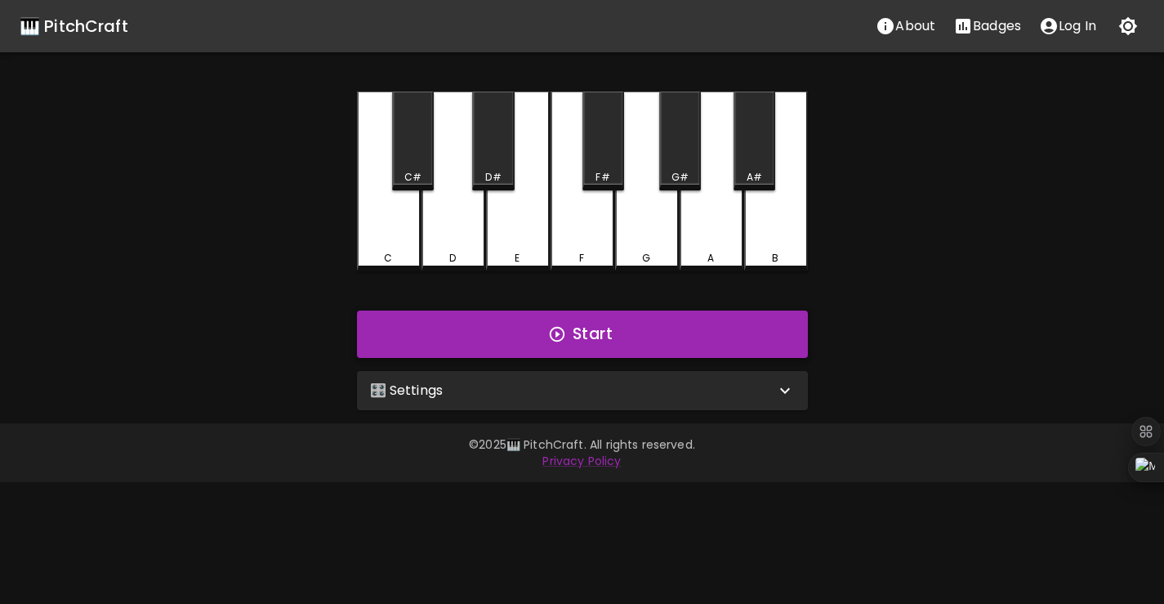
click at [595, 340] on button "Start" at bounding box center [582, 333] width 451 height 47
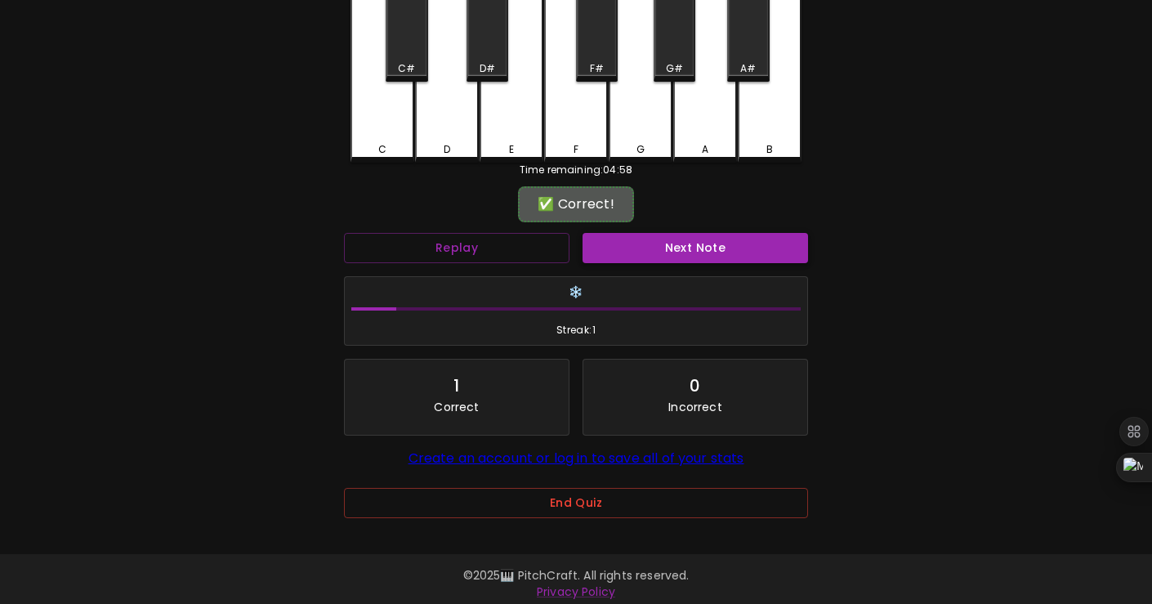
scroll to position [118, 0]
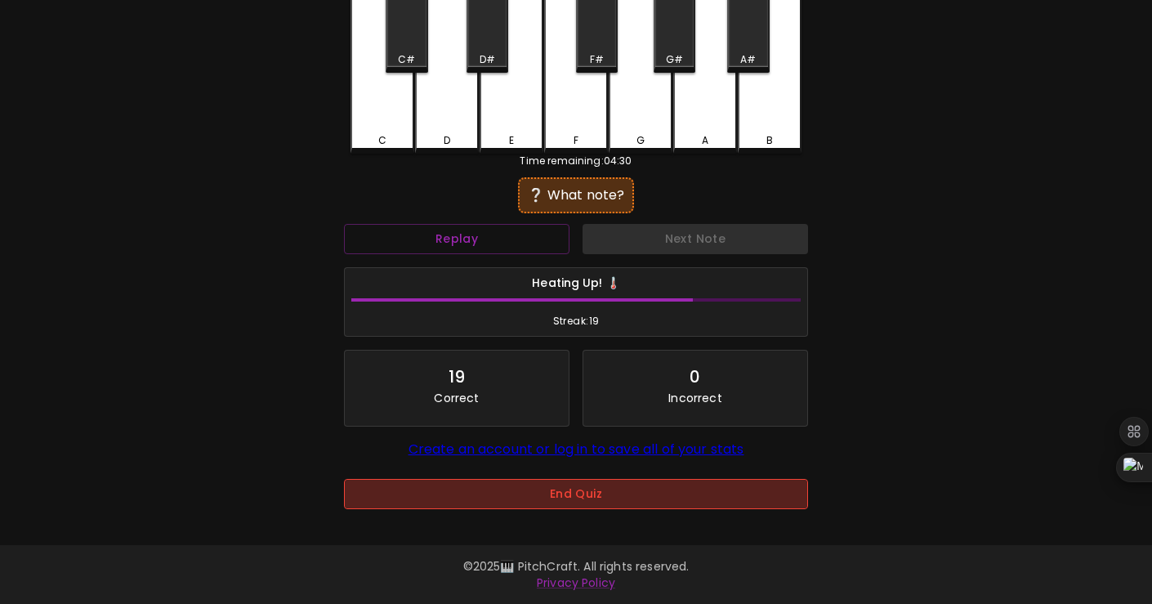
click at [635, 491] on button "End Quiz" at bounding box center [576, 494] width 464 height 30
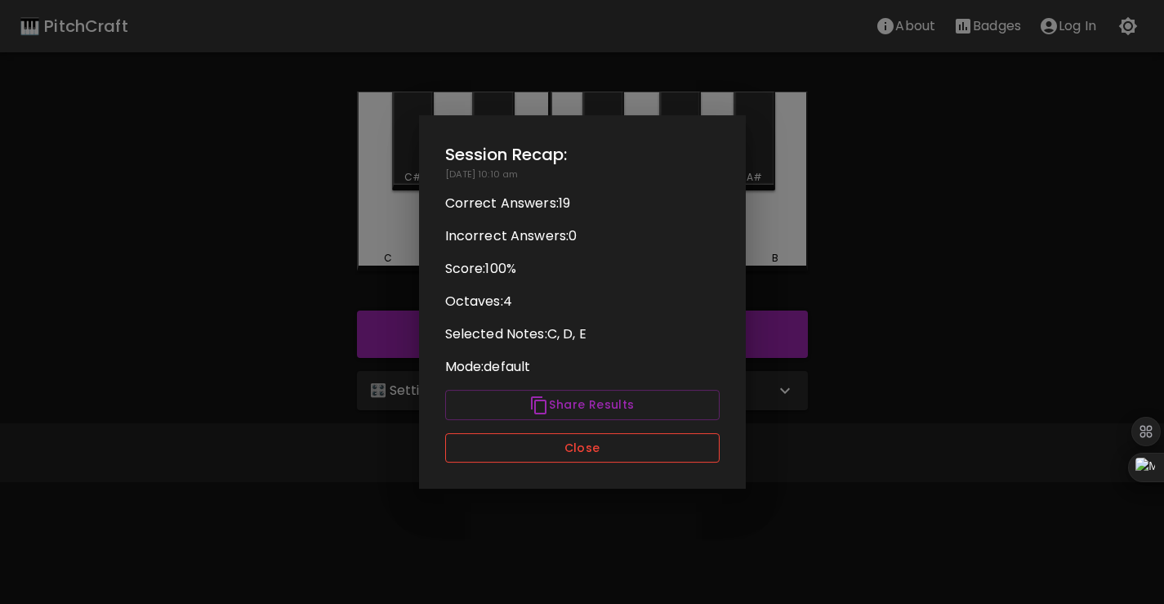
click at [604, 440] on button "Close" at bounding box center [582, 448] width 274 height 30
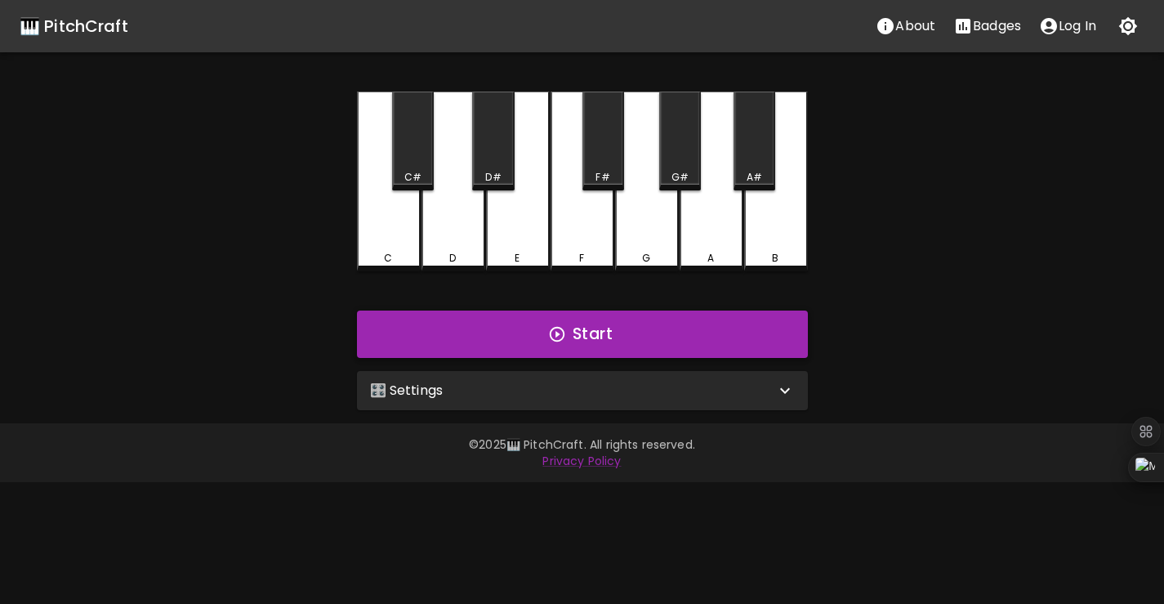
click at [532, 330] on button "Start" at bounding box center [582, 333] width 451 height 47
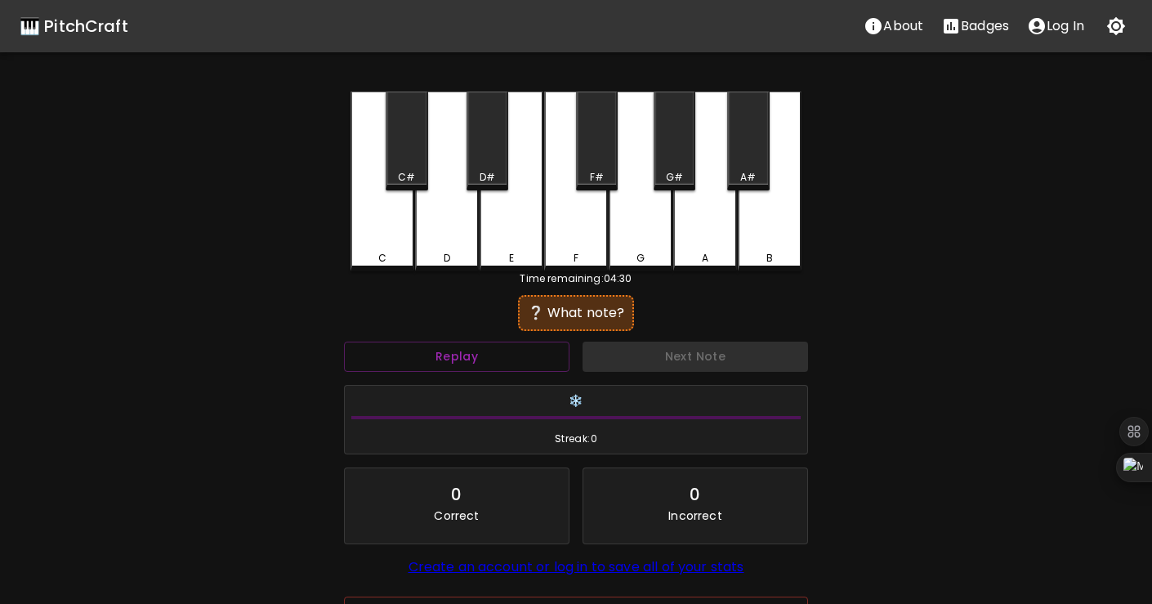
click at [546, 314] on div "❔ What note?" at bounding box center [576, 313] width 100 height 20
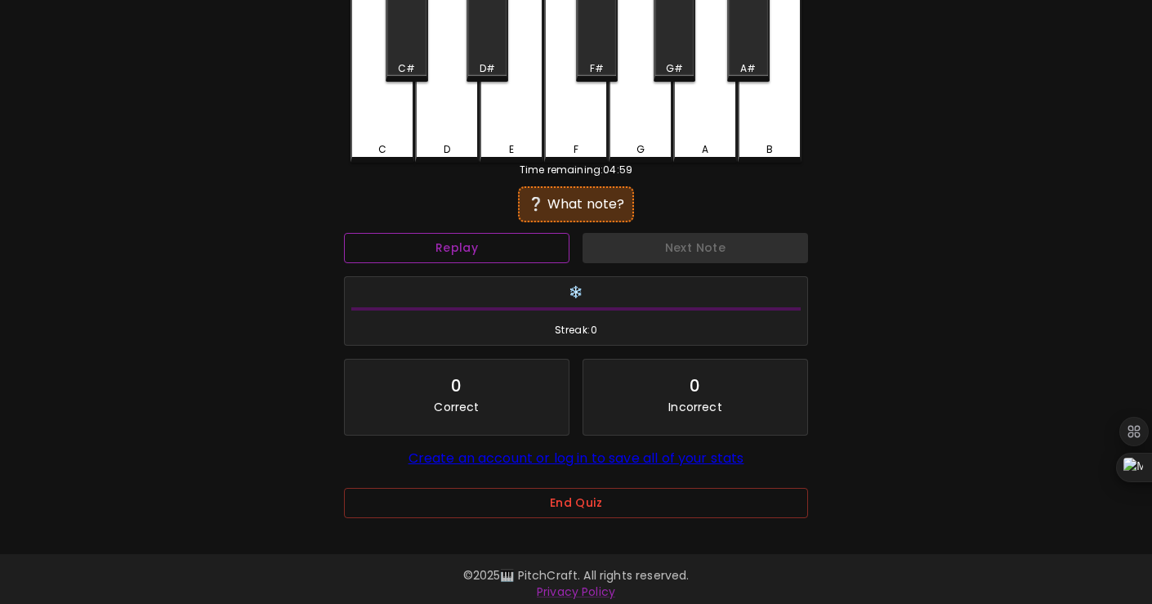
scroll to position [118, 0]
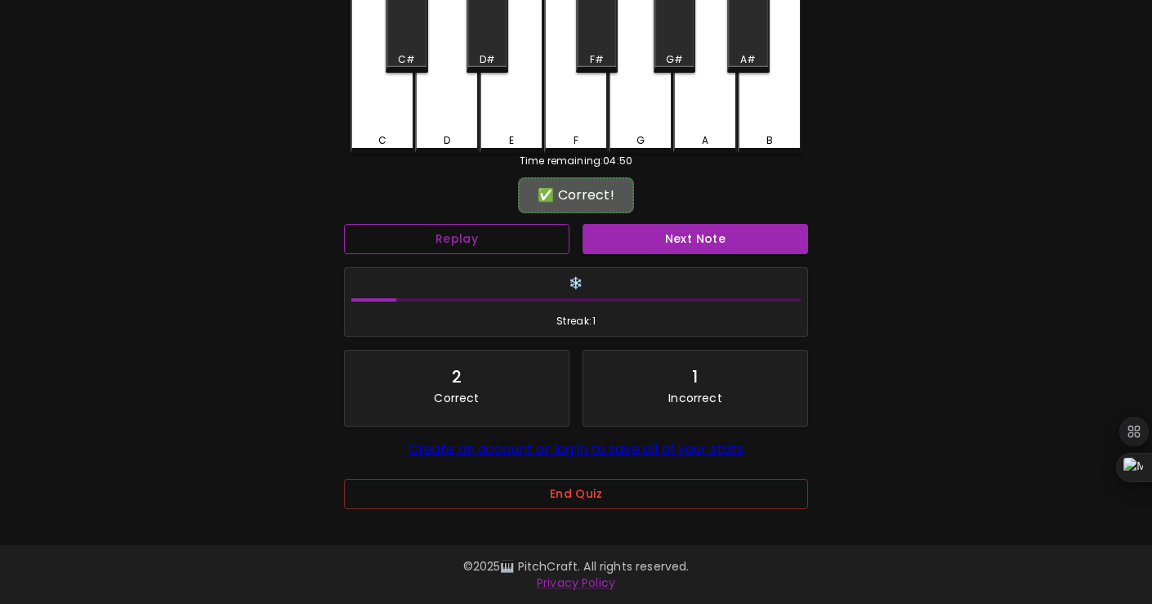
click at [507, 230] on button "Replay" at bounding box center [456, 239] width 225 height 30
click at [508, 231] on button "Replay" at bounding box center [456, 239] width 225 height 30
click at [610, 231] on button "Next Note" at bounding box center [694, 239] width 225 height 30
click at [613, 232] on button "Next Note" at bounding box center [694, 239] width 225 height 30
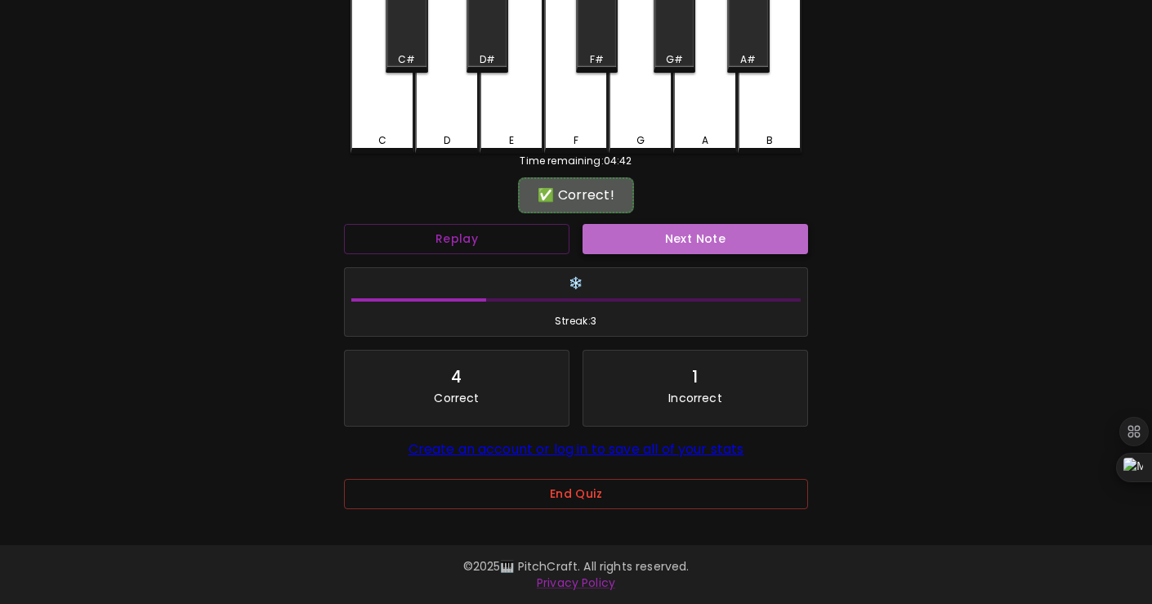
click at [613, 232] on button "Next Note" at bounding box center [694, 239] width 225 height 30
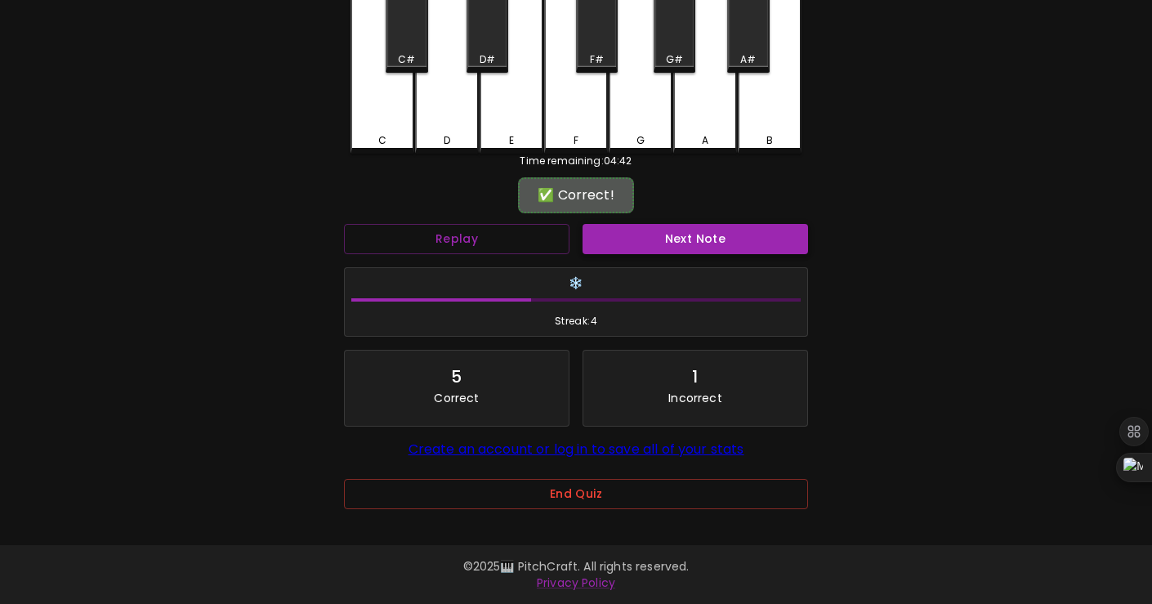
click at [613, 232] on button "Next Note" at bounding box center [694, 239] width 225 height 30
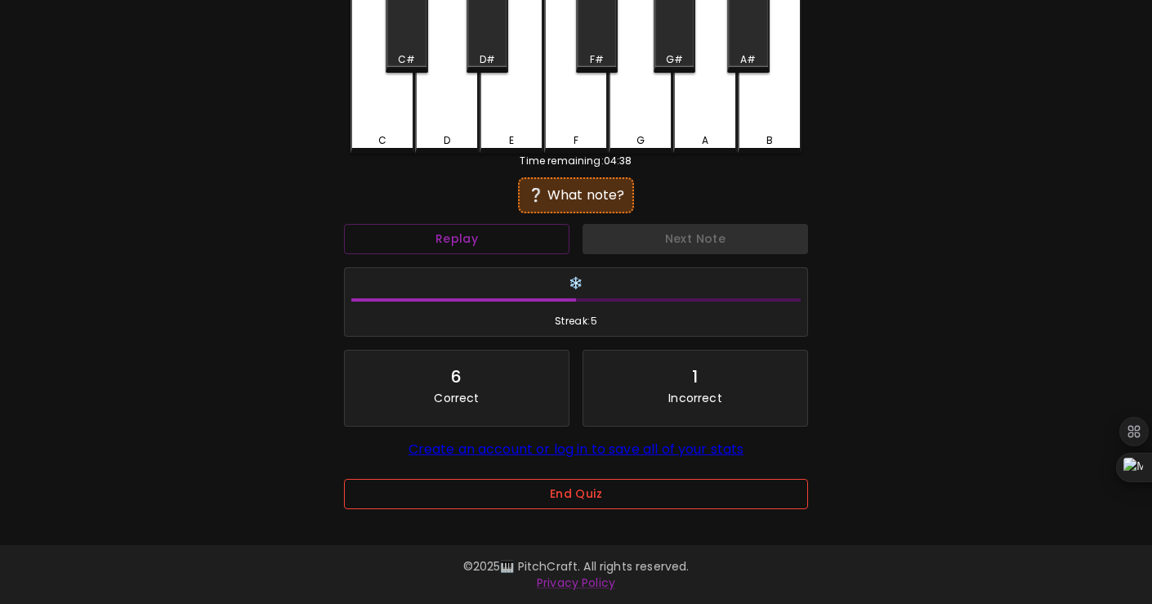
click at [589, 498] on button "End Quiz" at bounding box center [576, 494] width 464 height 30
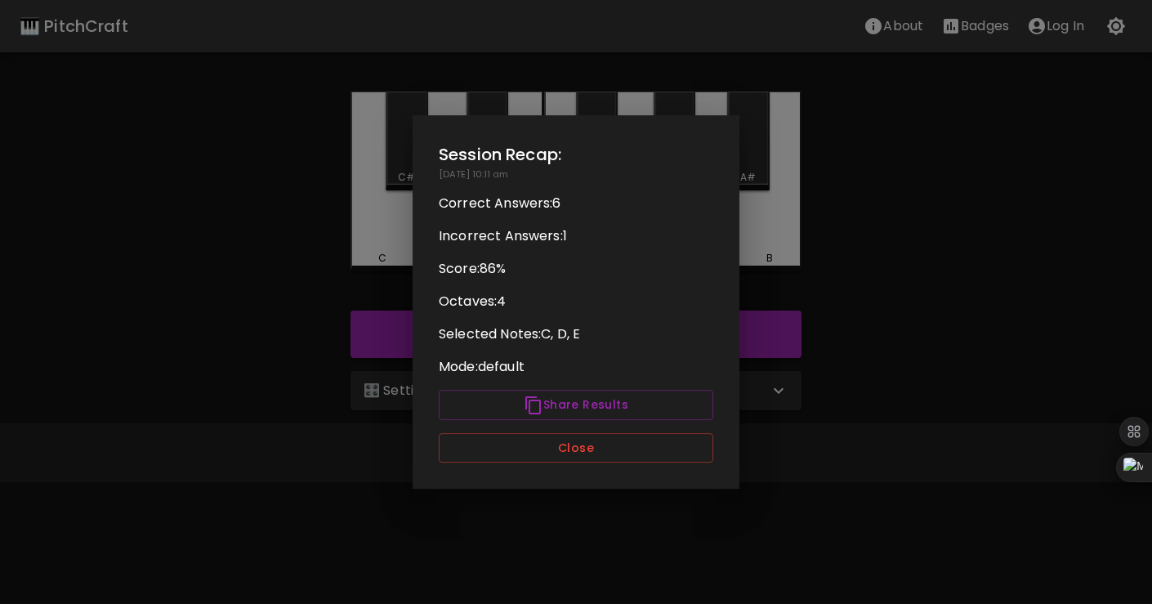
scroll to position [0, 0]
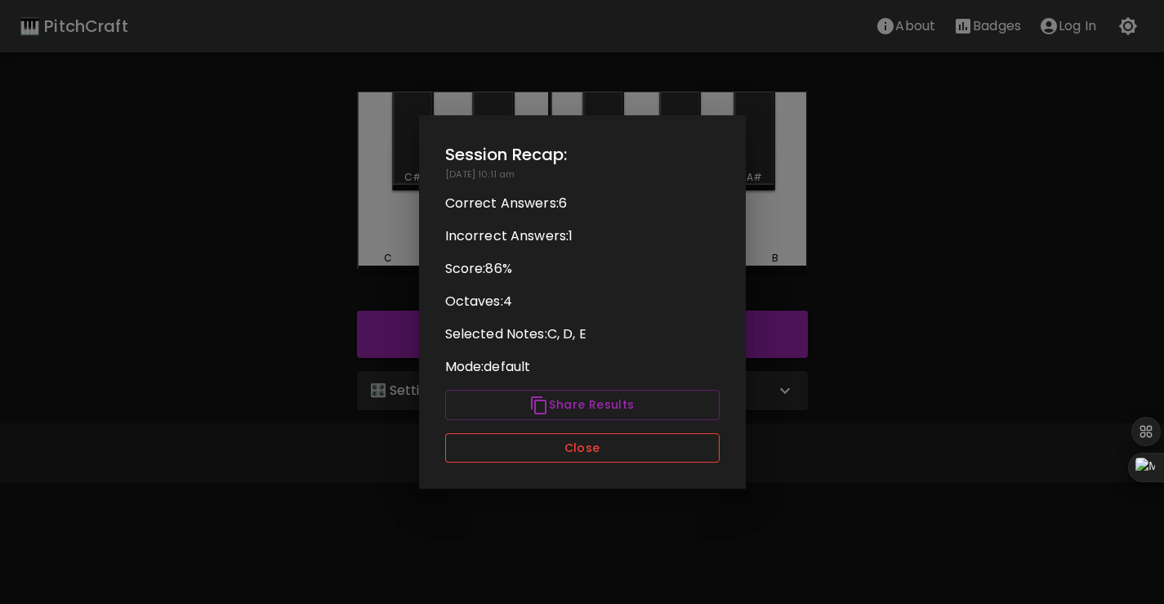
click at [564, 443] on button "Close" at bounding box center [582, 448] width 274 height 30
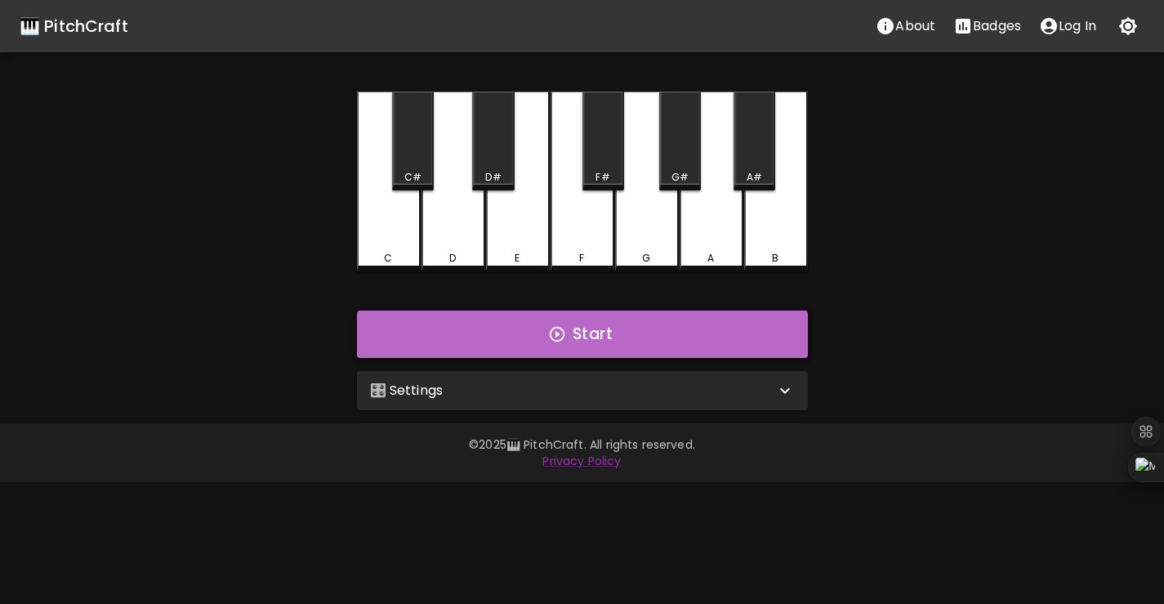
click at [545, 318] on button "Start" at bounding box center [582, 333] width 451 height 47
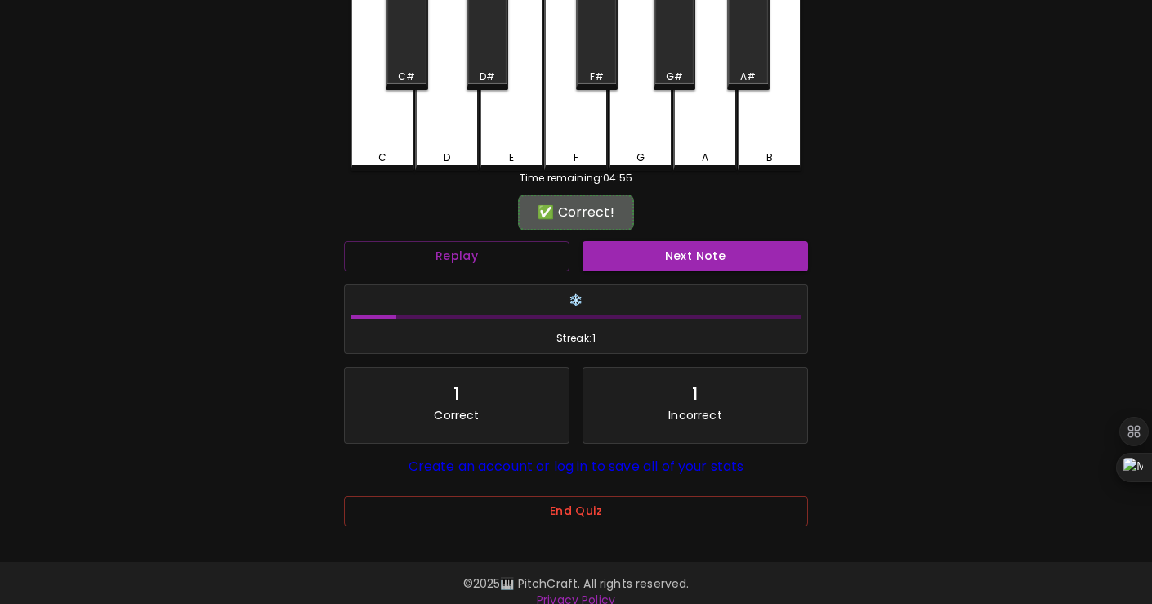
scroll to position [101, 0]
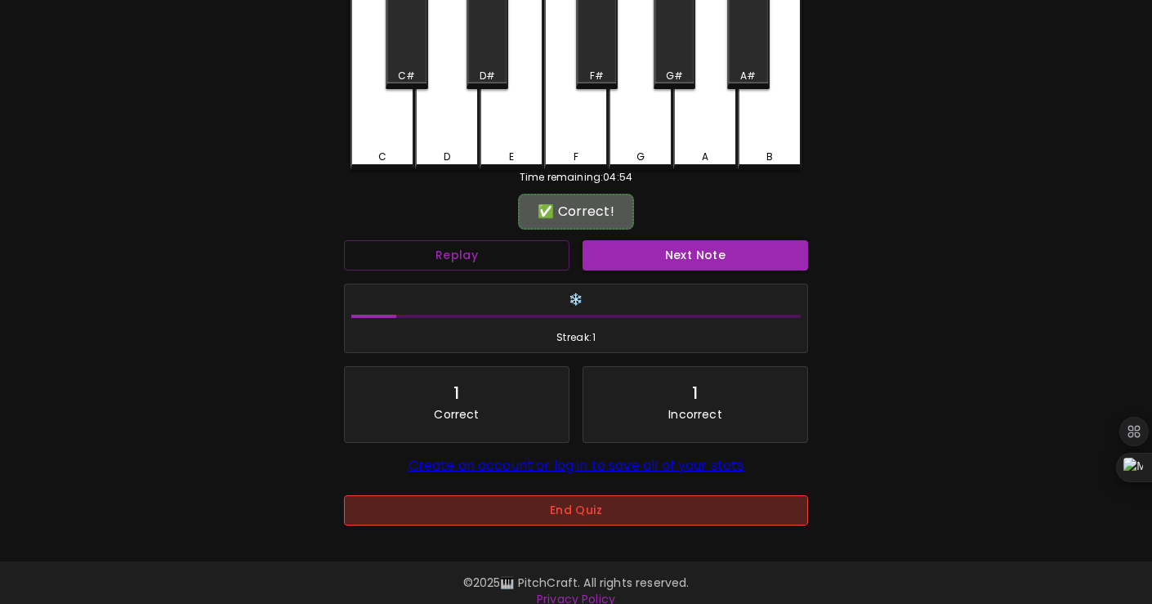
click at [619, 519] on button "End Quiz" at bounding box center [576, 510] width 464 height 30
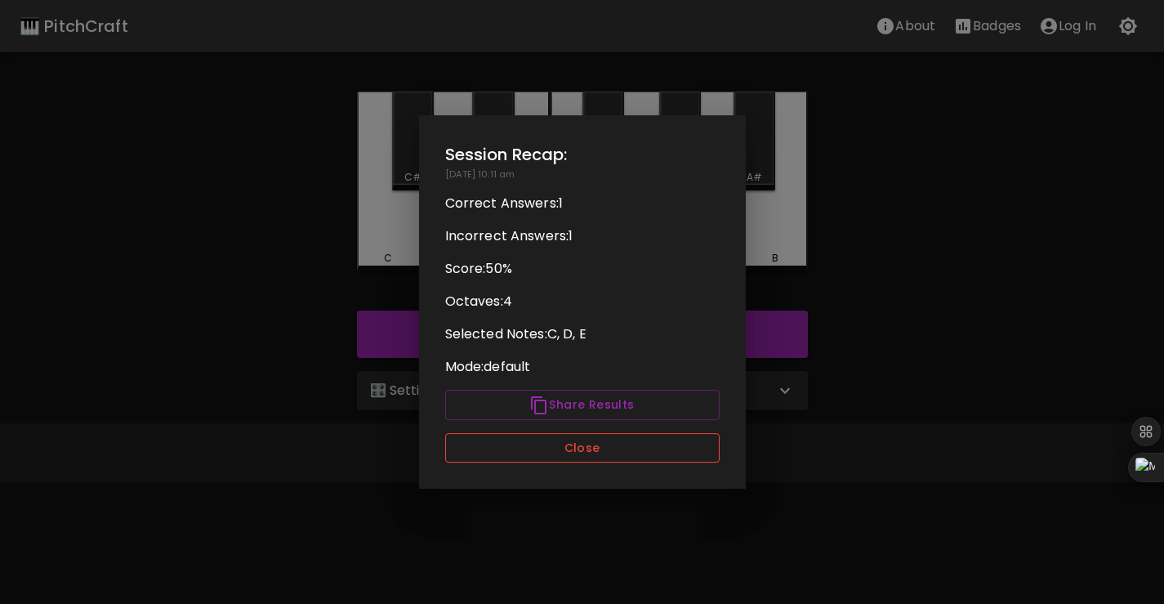
click at [644, 456] on button "Close" at bounding box center [582, 448] width 274 height 30
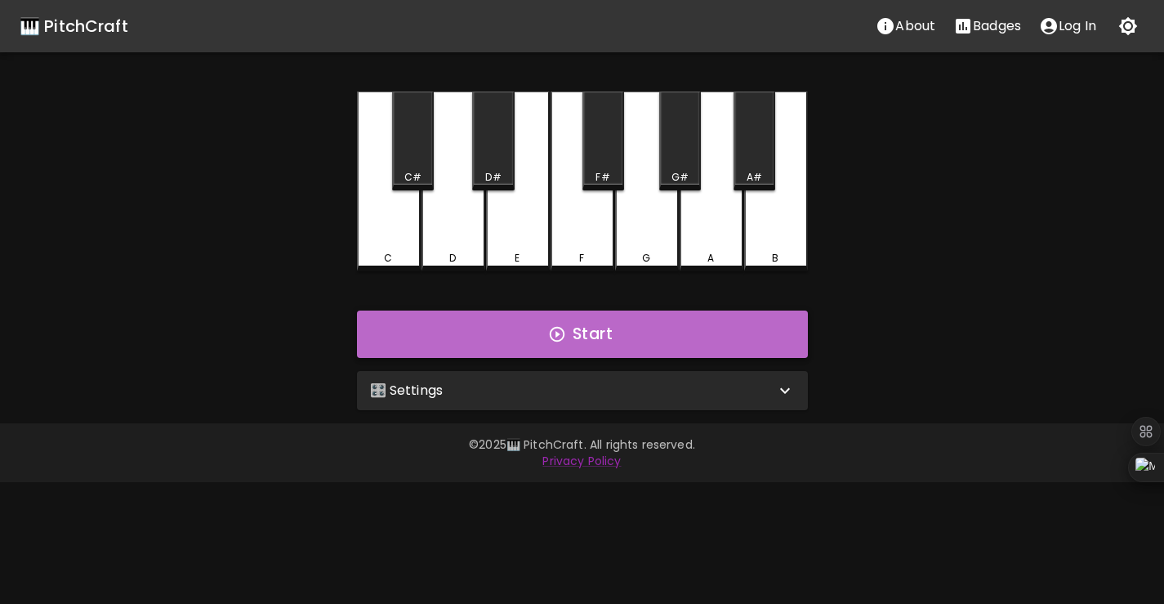
click at [603, 343] on button "Start" at bounding box center [582, 333] width 451 height 47
click at [658, 324] on button "Start" at bounding box center [582, 333] width 451 height 47
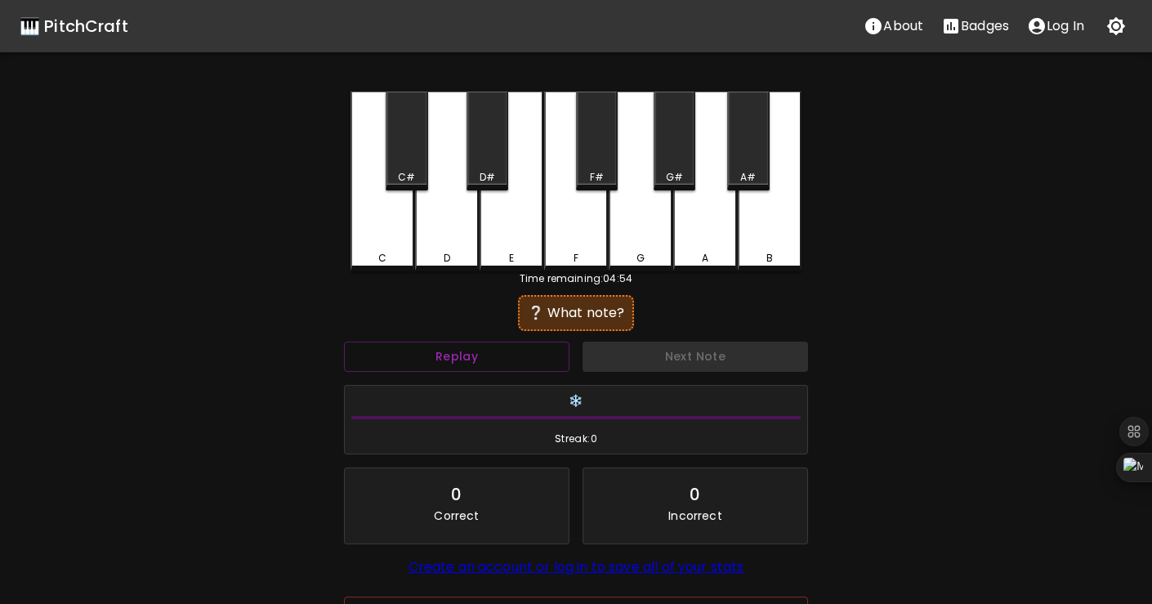
click at [926, 328] on div "🎹 PitchCraft About Badges Log In C C# D D# E F F# G G# A A# B Time remaining: 0…" at bounding box center [576, 324] width 1152 height 649
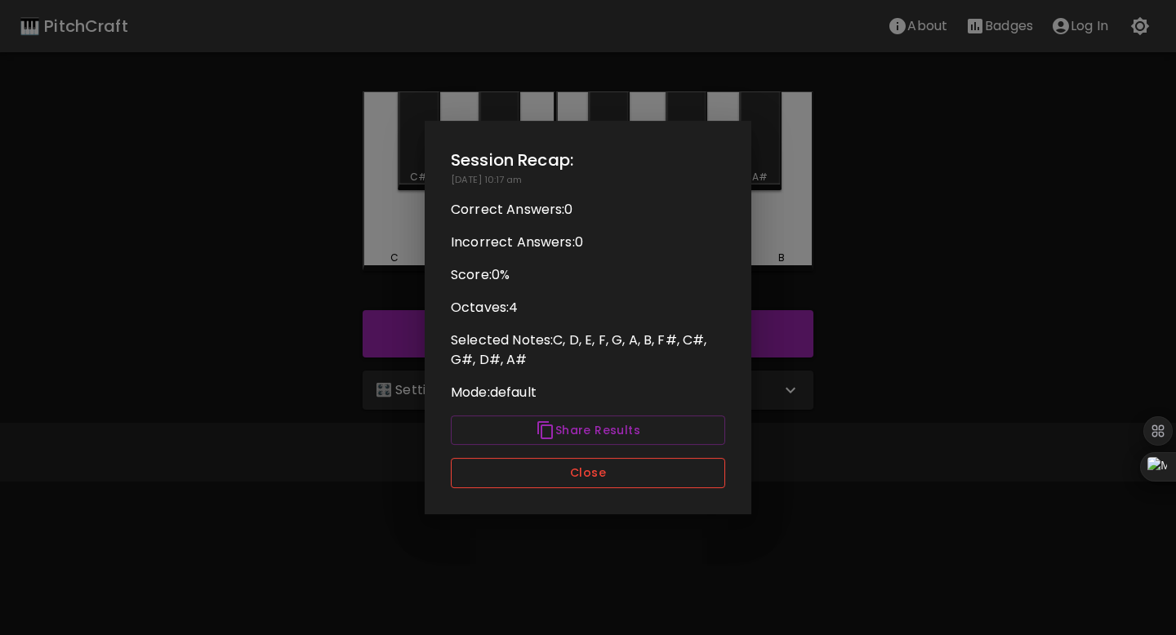
click at [553, 461] on button "Close" at bounding box center [588, 473] width 274 height 30
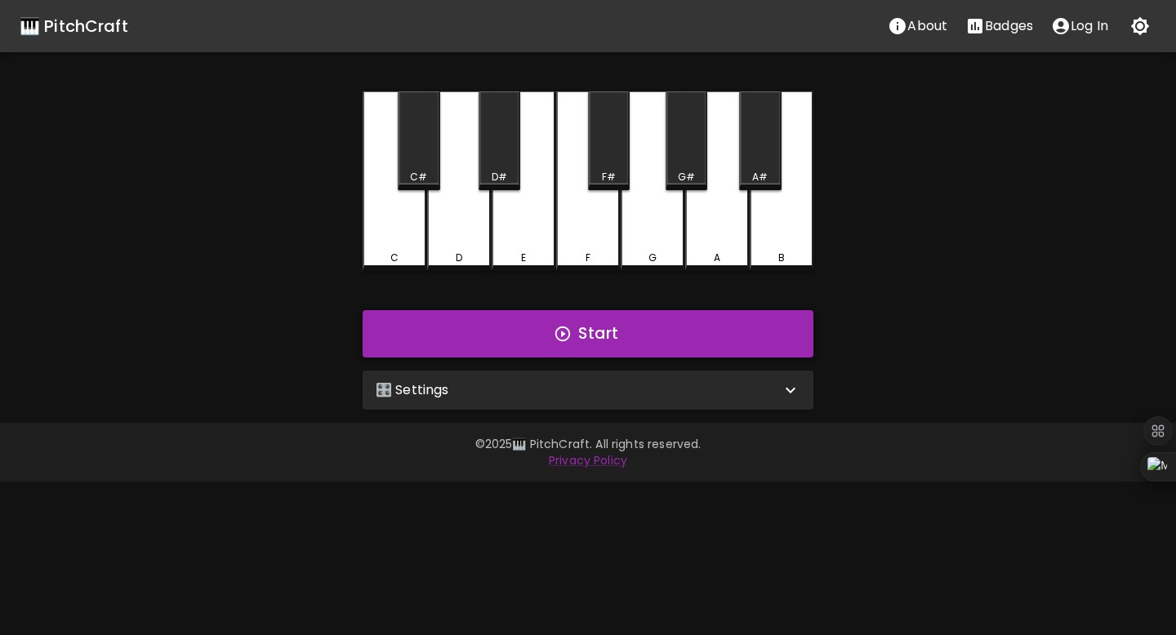
click at [613, 336] on button "Start" at bounding box center [588, 333] width 451 height 47
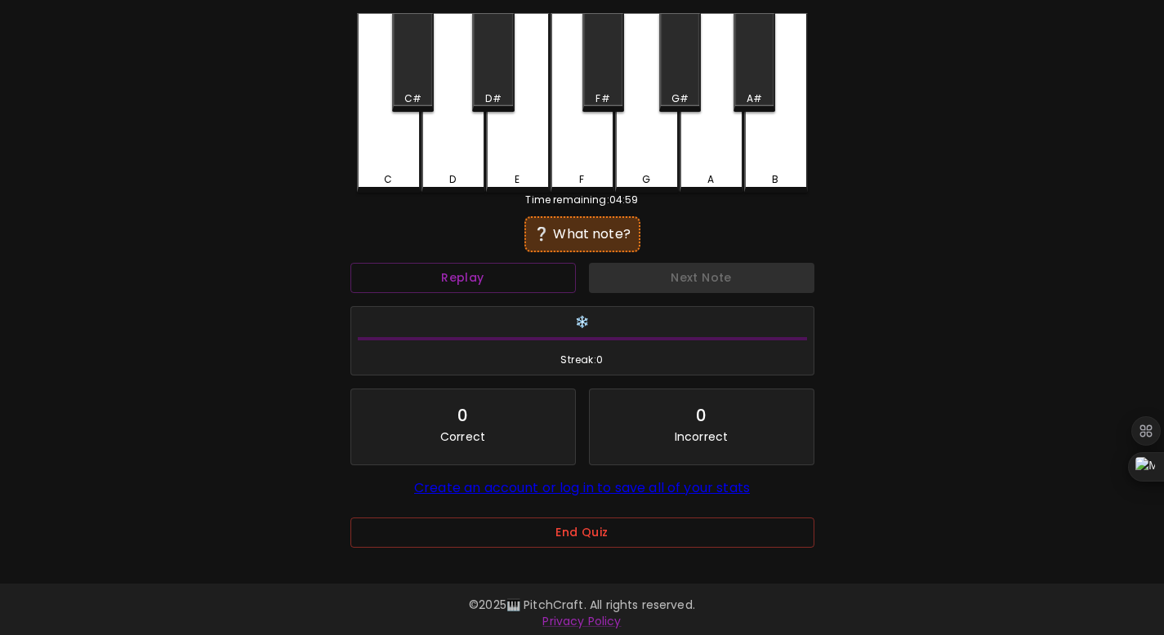
scroll to position [86, 0]
